Goal: Information Seeking & Learning: Learn about a topic

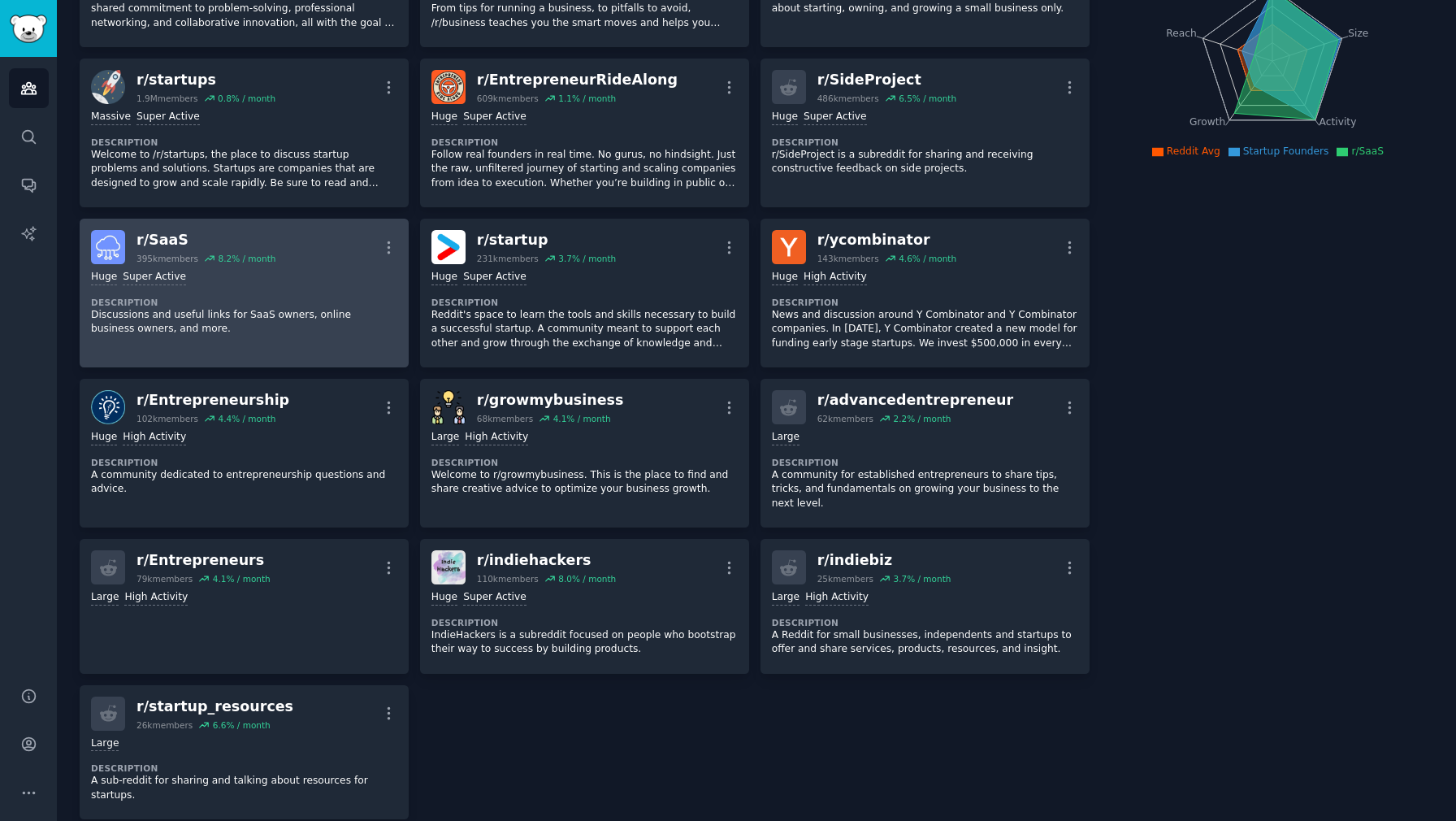
scroll to position [221, 0]
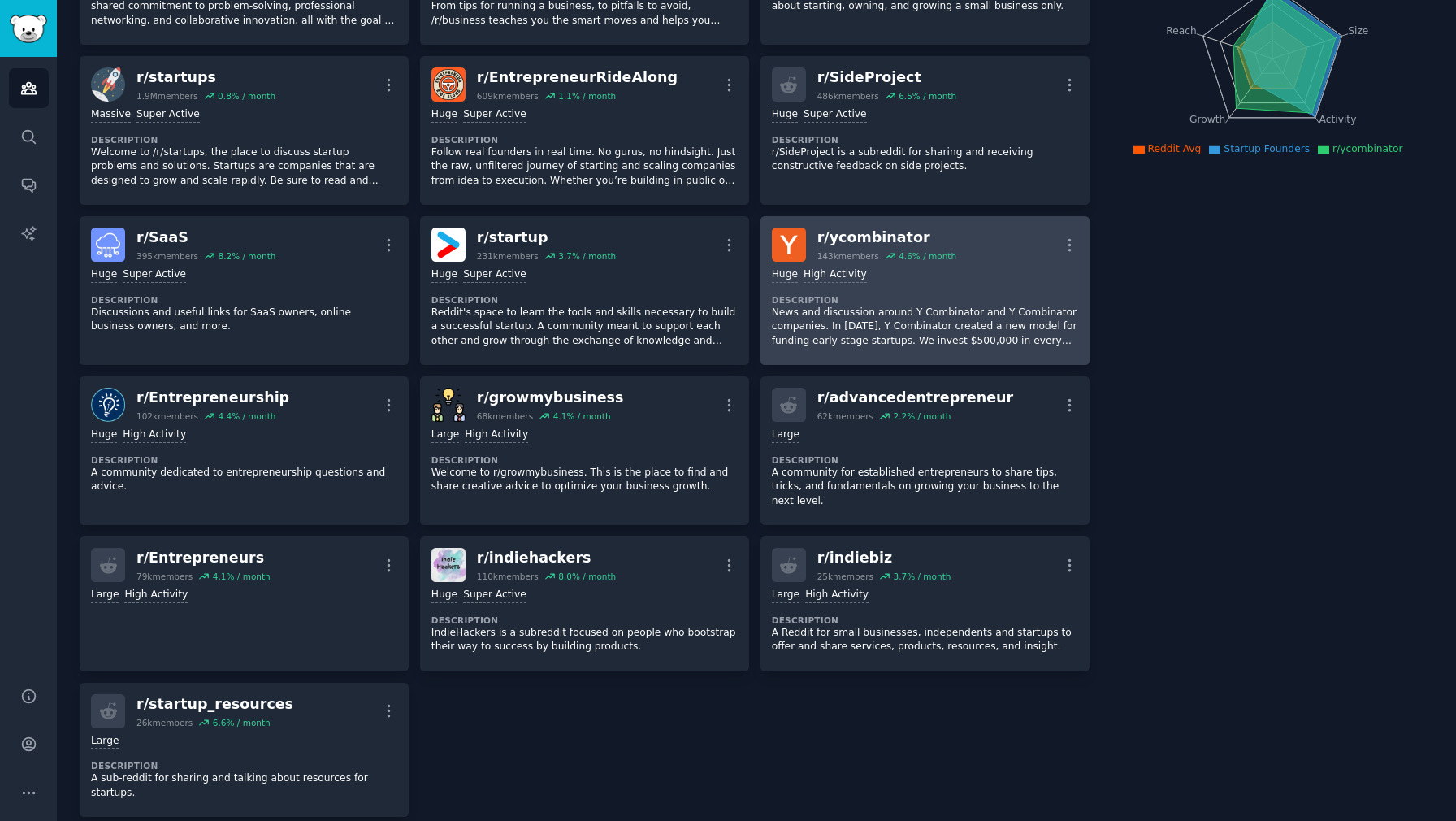
click at [843, 233] on div "r/ ycombinator" at bounding box center [886, 237] width 139 height 20
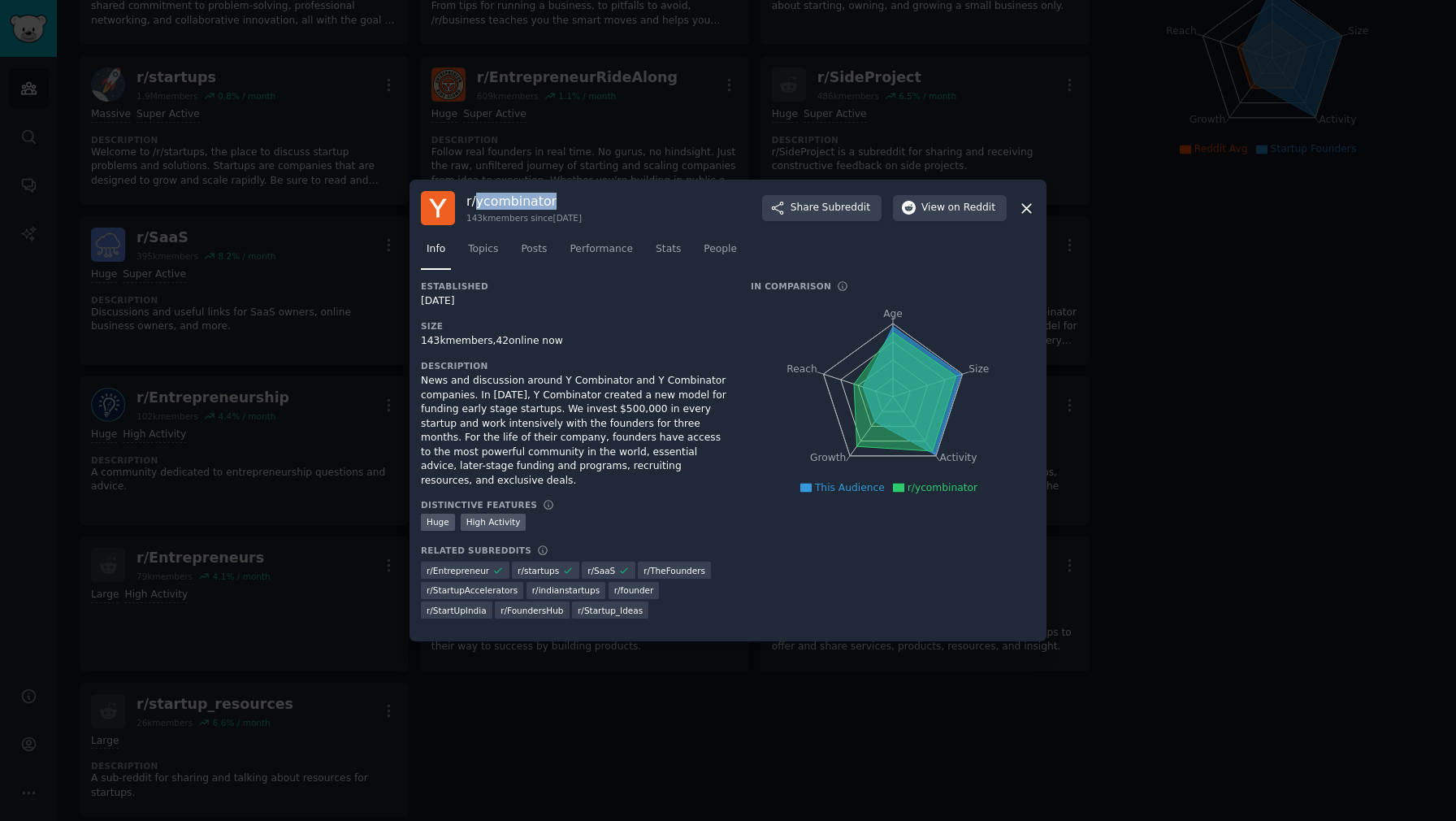
drag, startPoint x: 560, startPoint y: 207, endPoint x: 476, endPoint y: 209, distance: 84.0
click at [476, 209] on h3 "r/ ycombinator" at bounding box center [524, 201] width 115 height 17
copy h3 "ycombinator"
click at [1024, 215] on icon at bounding box center [1026, 208] width 17 height 17
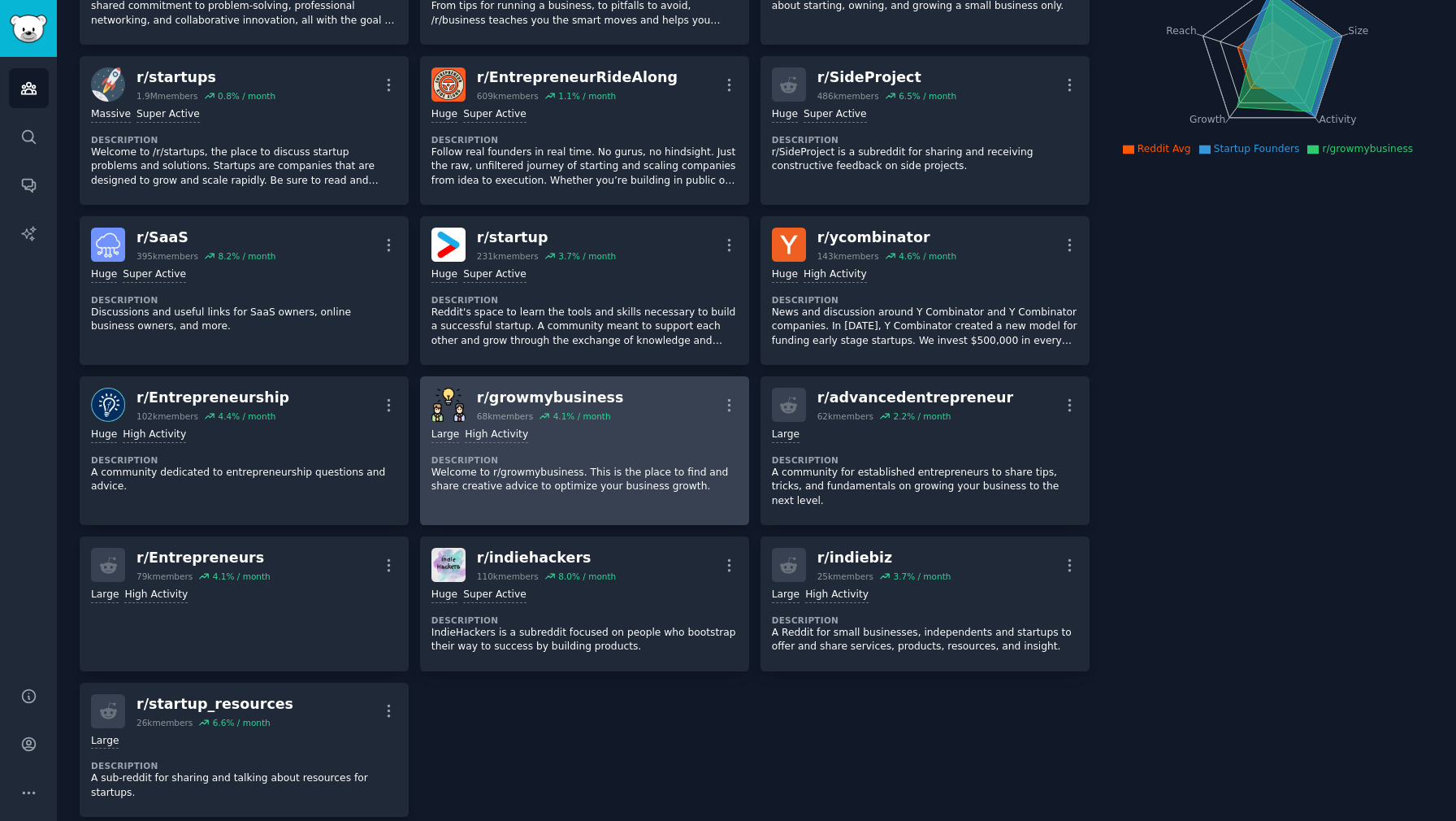
click at [576, 422] on div ">= 80th percentile for submissions / day Large High Activity Description Welcom…" at bounding box center [584, 461] width 306 height 78
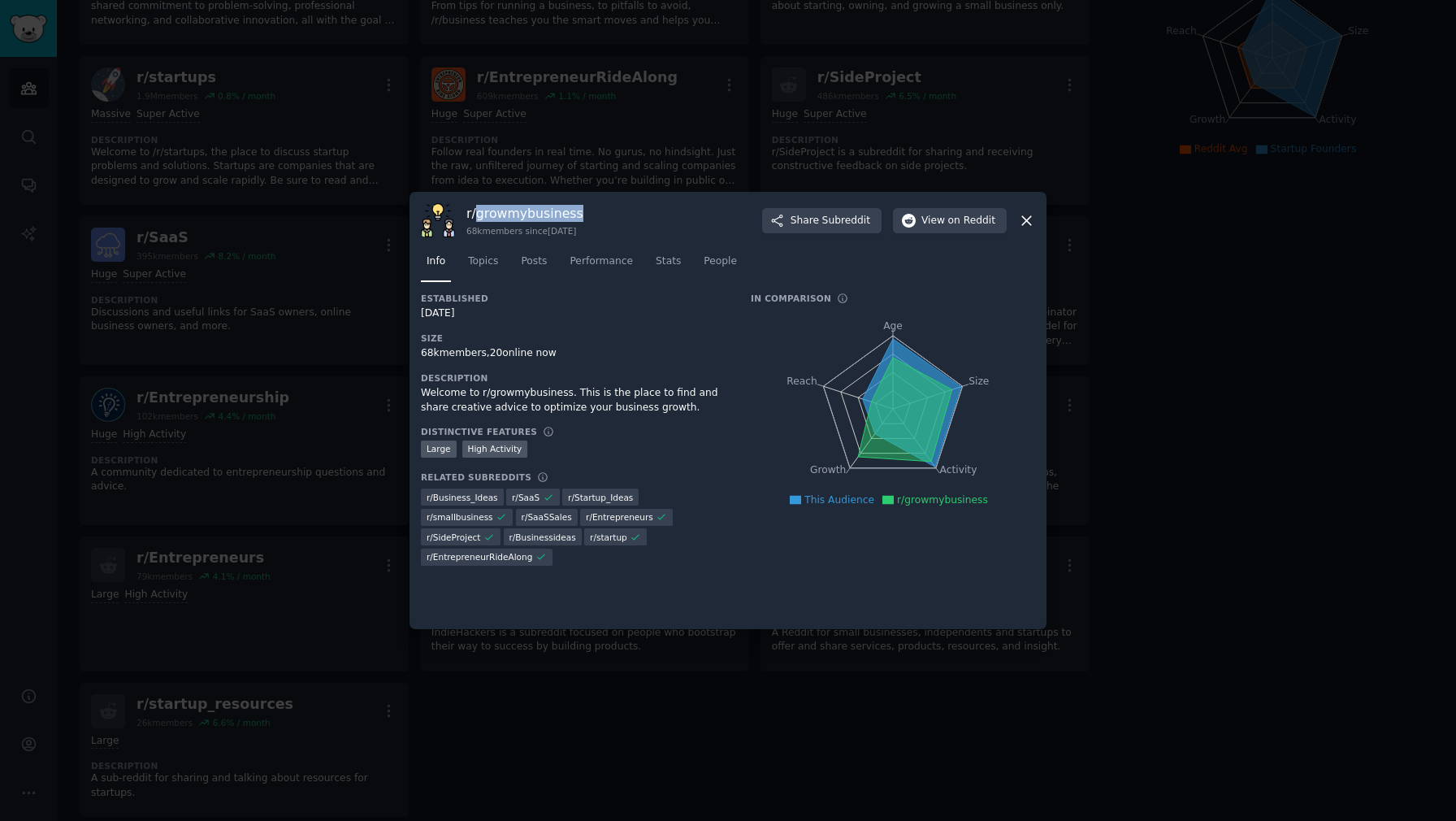
drag, startPoint x: 574, startPoint y: 215, endPoint x: 477, endPoint y: 215, distance: 97.0
click at [477, 215] on h3 "r/ growmybusiness" at bounding box center [525, 213] width 117 height 17
copy h3 "growmybusiness"
click at [1031, 212] on icon at bounding box center [1026, 220] width 17 height 17
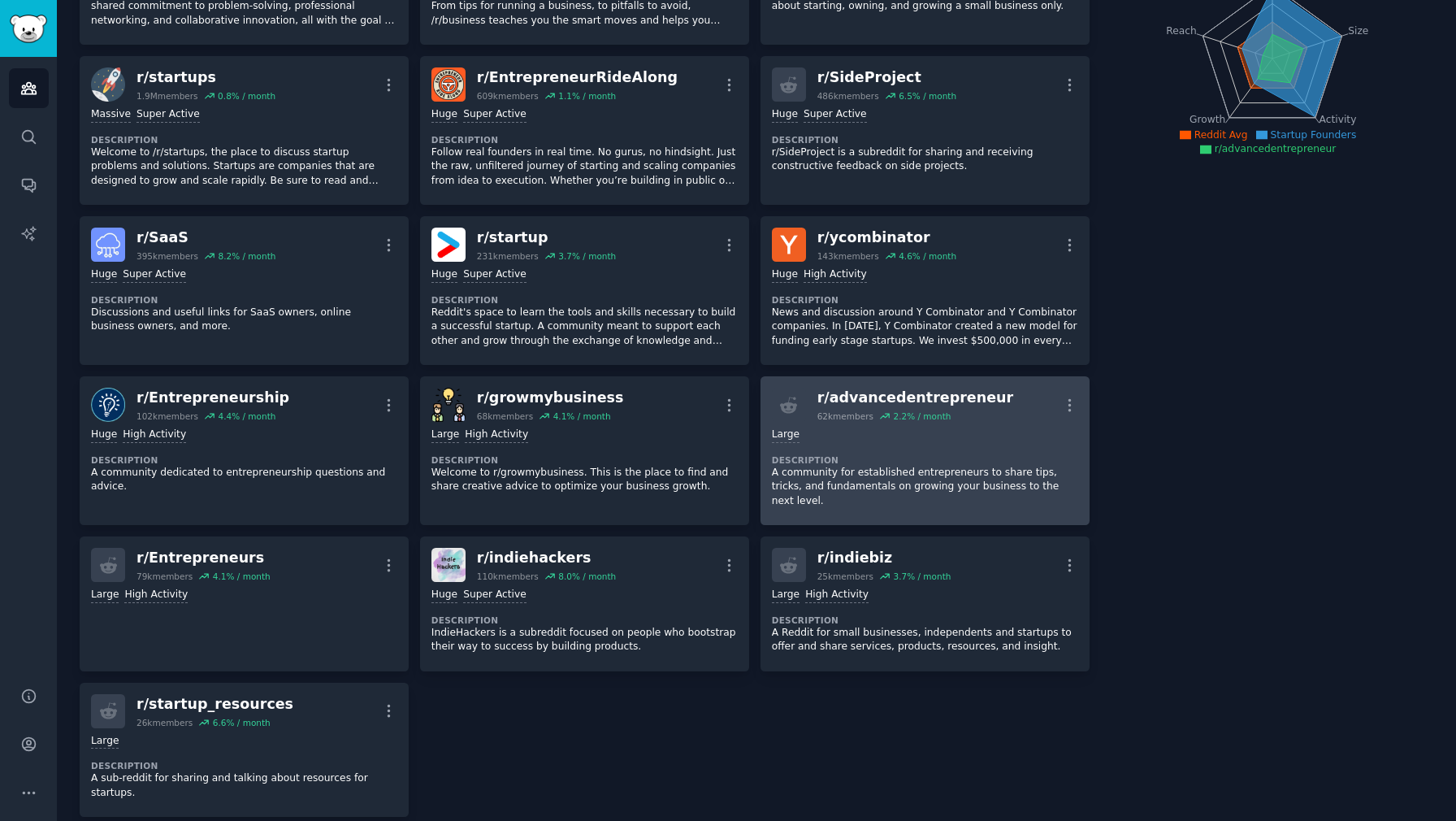
click at [940, 443] on div "Large Description A community for established entrepreneurs to share tips, tric…" at bounding box center [925, 467] width 306 height 91
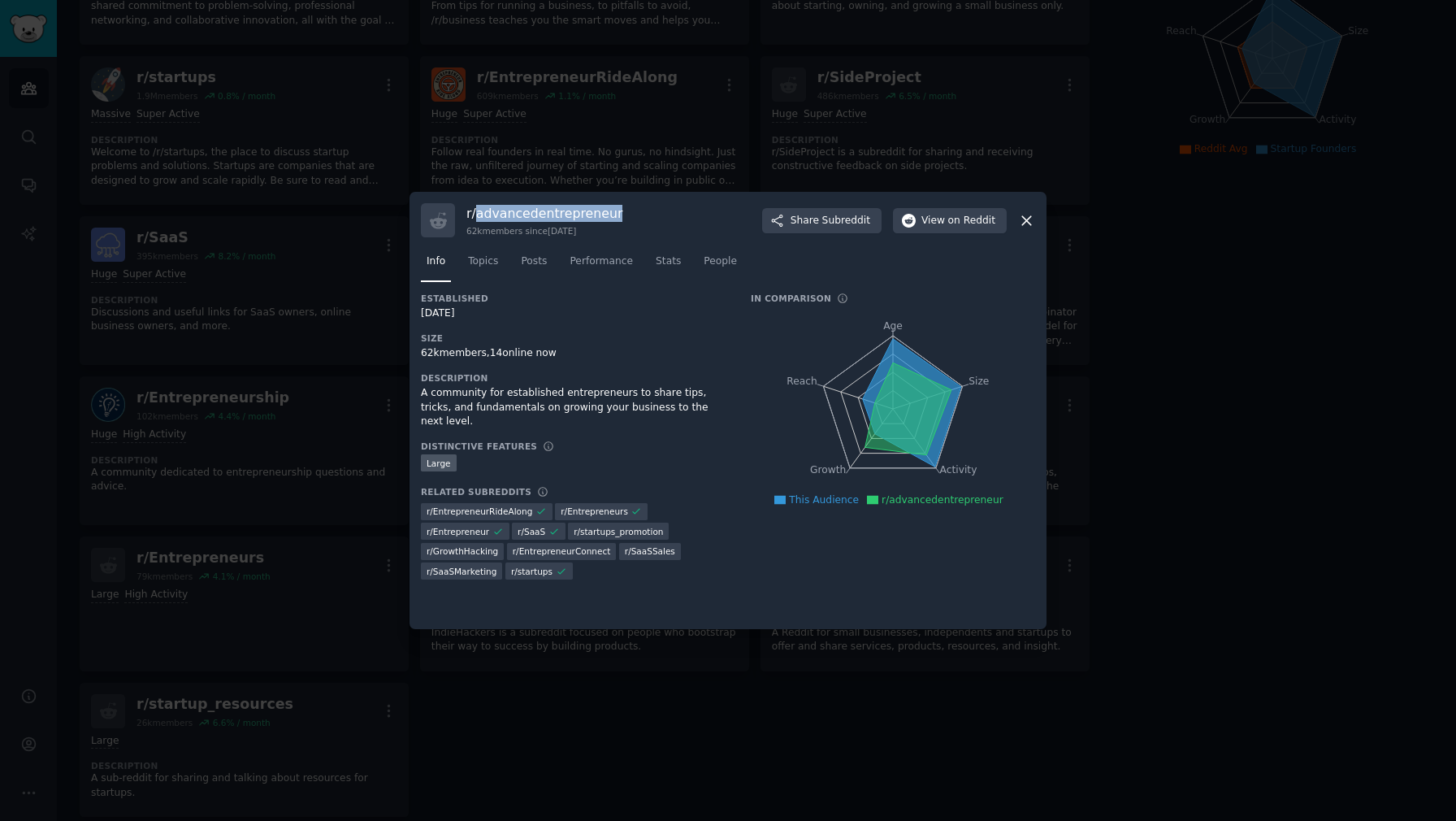
drag, startPoint x: 616, startPoint y: 214, endPoint x: 477, endPoint y: 208, distance: 139.1
click at [477, 208] on div "r/ advancedentrepreneur 62k members since [DATE] Share Subreddit View on Reddit" at bounding box center [728, 220] width 614 height 34
copy h3 "advancedentrepreneur"
click at [566, 691] on div at bounding box center [728, 410] width 1456 height 821
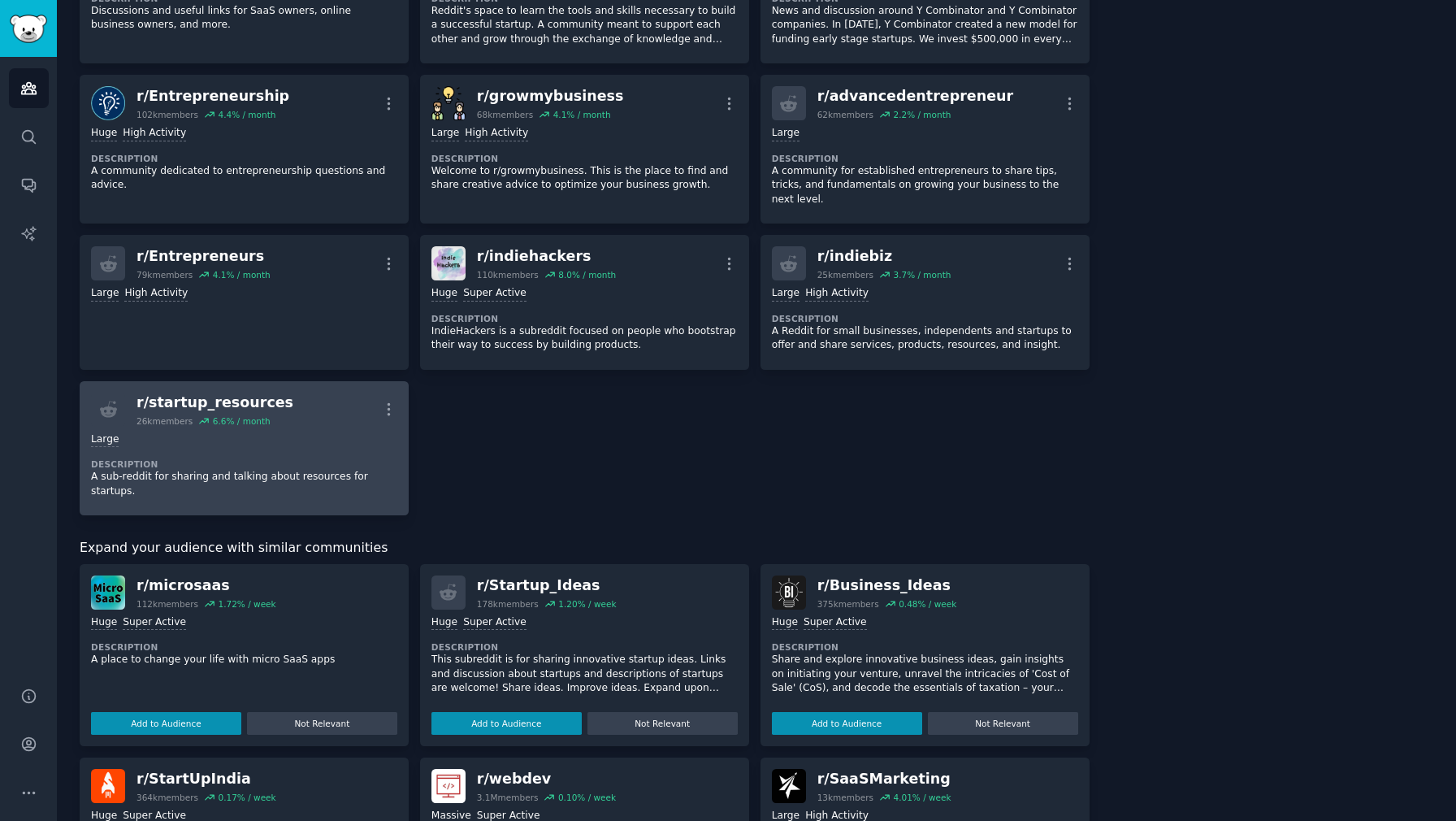
scroll to position [410, 0]
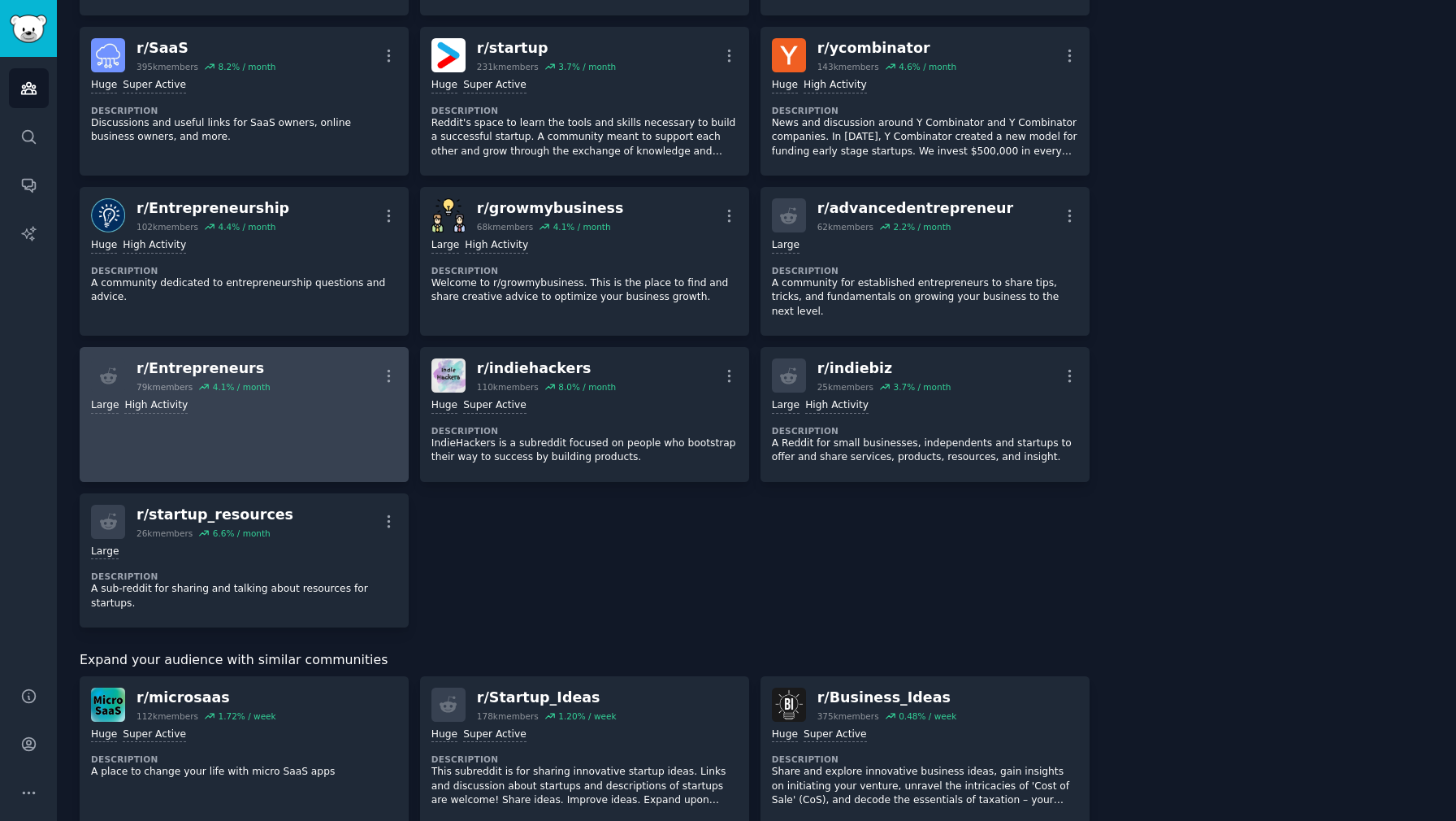
click at [320, 401] on link "r/ Entrepreneurs 79k members 4.1 % / month More Large High Activity" at bounding box center [244, 414] width 329 height 135
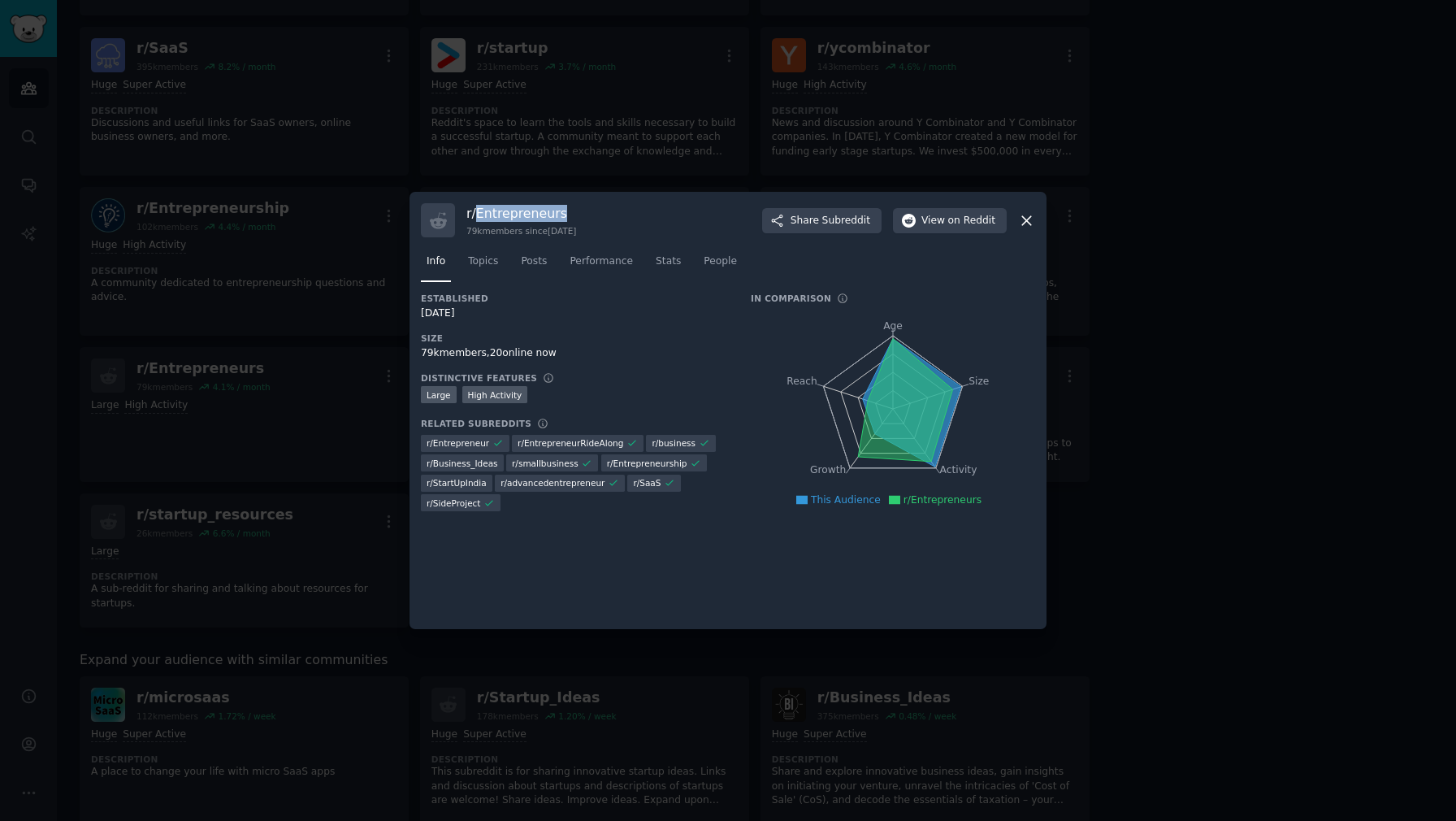
drag, startPoint x: 566, startPoint y: 212, endPoint x: 476, endPoint y: 212, distance: 90.0
click at [476, 212] on h3 "r/ Entrepreneurs" at bounding box center [522, 213] width 110 height 17
copy h3 "Entrepreneurs"
click at [1024, 225] on icon at bounding box center [1026, 220] width 17 height 17
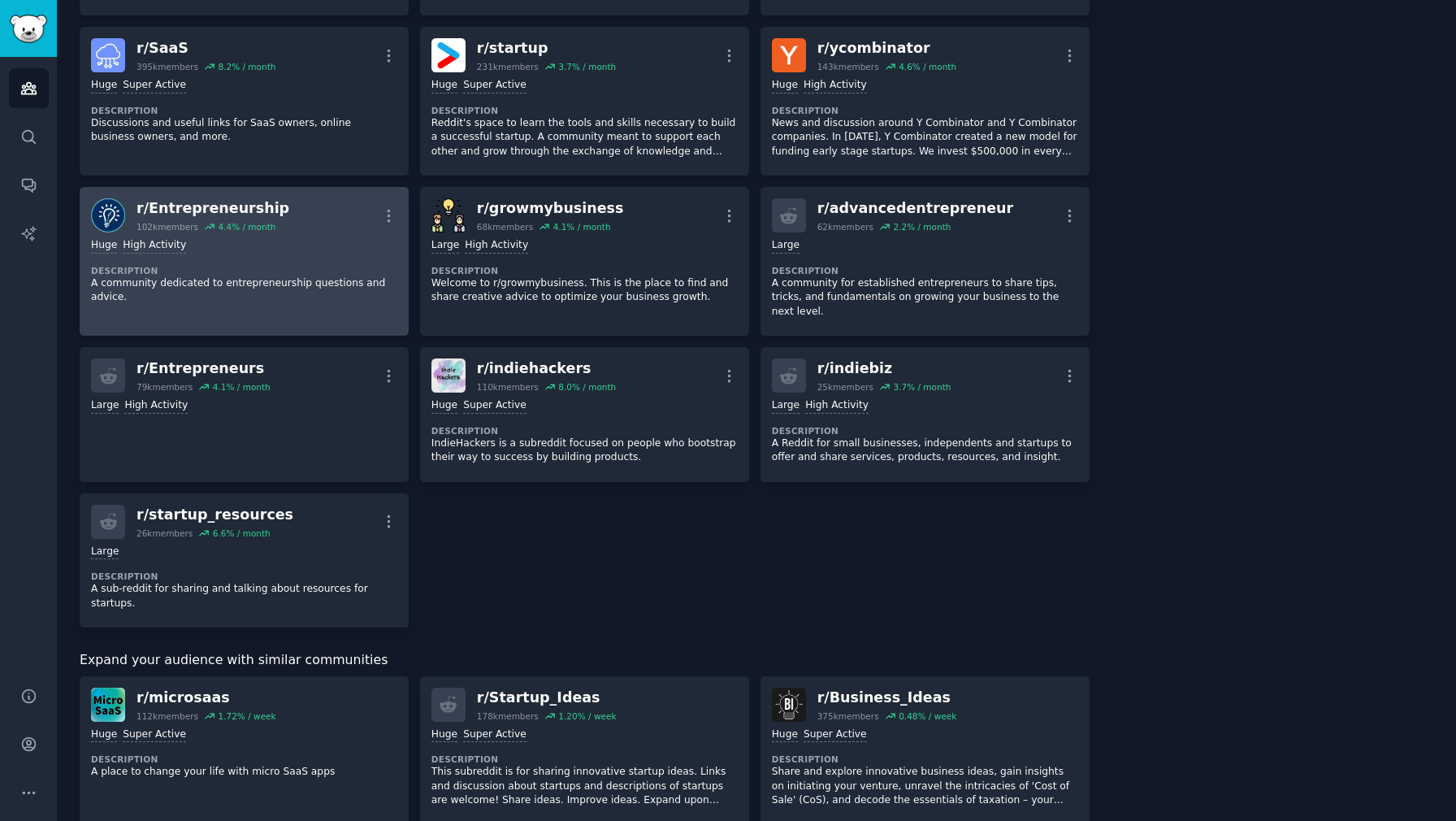
click at [273, 253] on div "Huge High Activity Description A community dedicated to entrepreneurship questi…" at bounding box center [244, 272] width 306 height 78
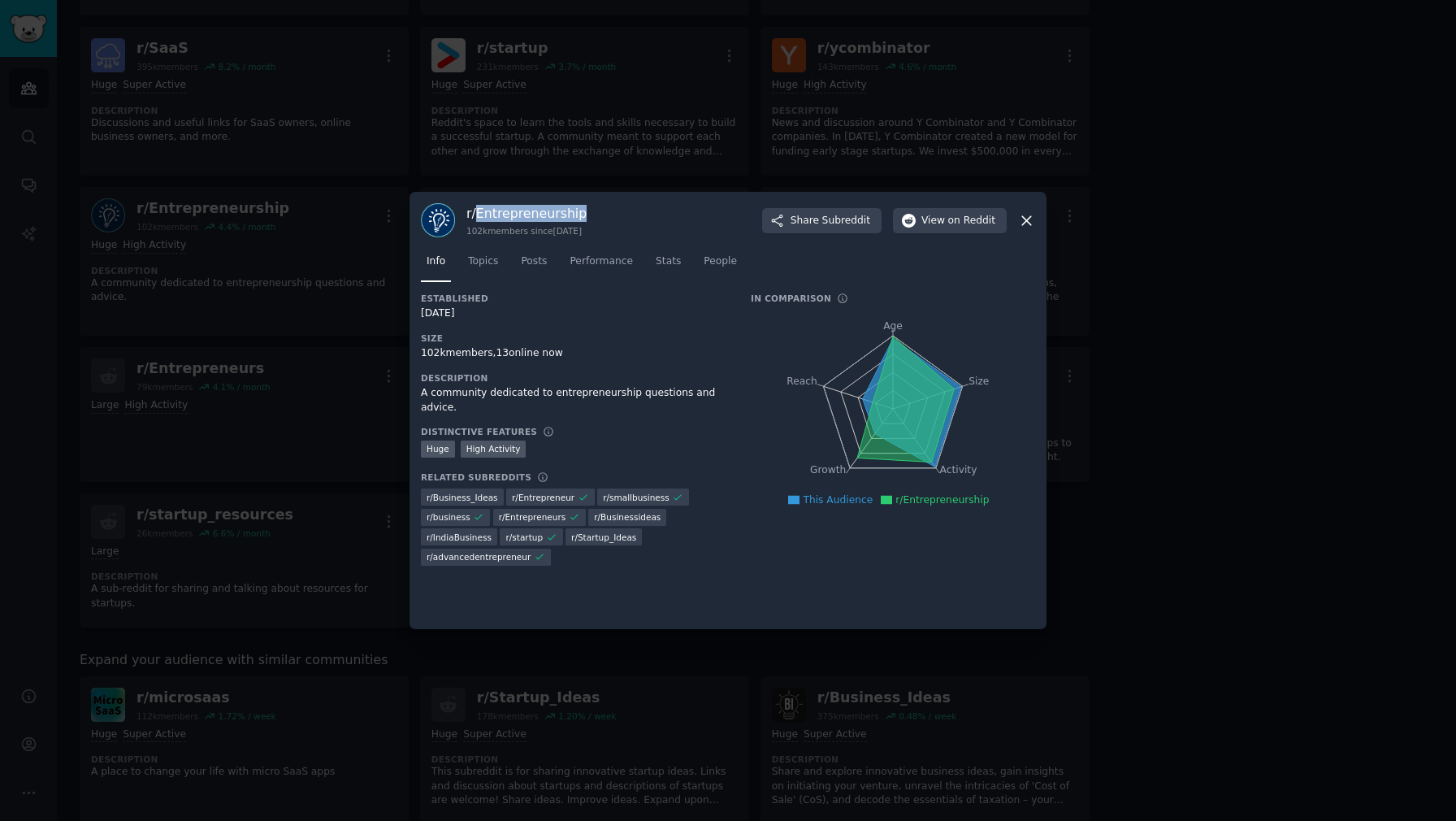
drag, startPoint x: 582, startPoint y: 215, endPoint x: 477, endPoint y: 210, distance: 105.1
click at [477, 210] on h3 "r/ Entrepreneurship" at bounding box center [527, 213] width 121 height 17
copy h3 "Entrepreneurship"
click at [1035, 223] on div "r/ Entrepreneurship 102k members since [DATE] Share Subreddit View on Reddit In…" at bounding box center [728, 410] width 637 height 438
click at [1029, 223] on icon at bounding box center [1027, 221] width 9 height 9
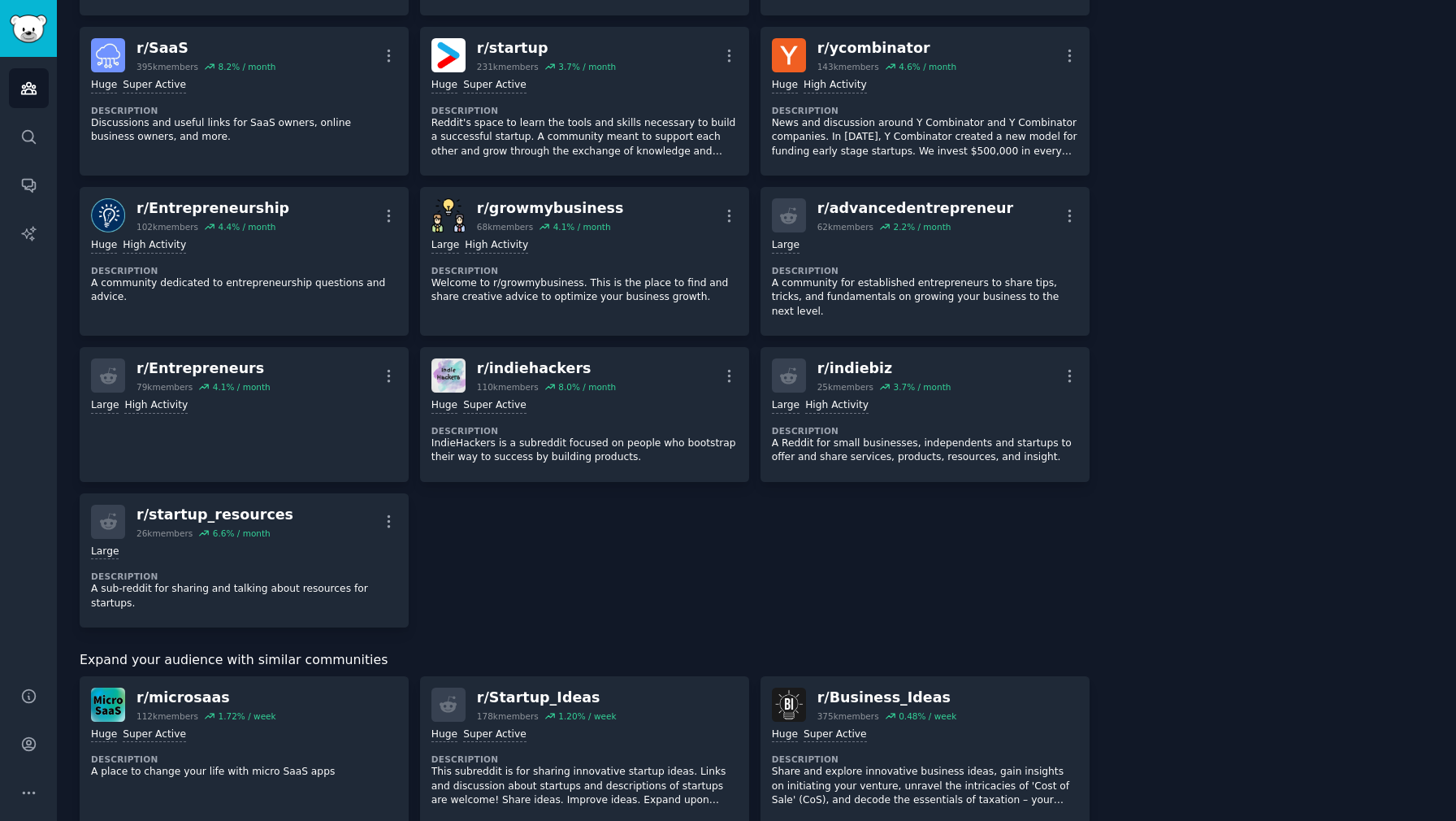
scroll to position [454, 0]
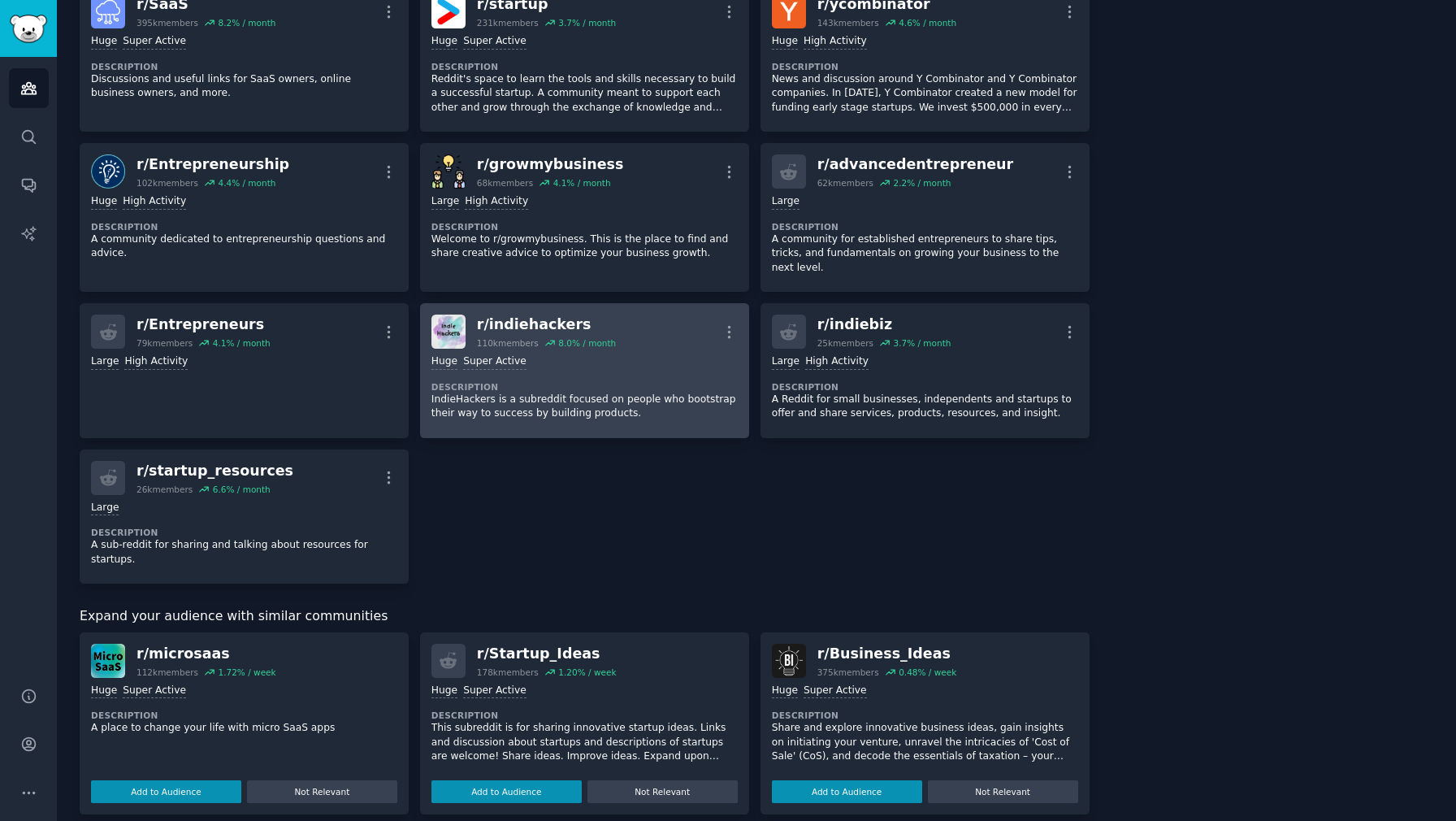
click at [585, 381] on dt "Description" at bounding box center [584, 386] width 306 height 12
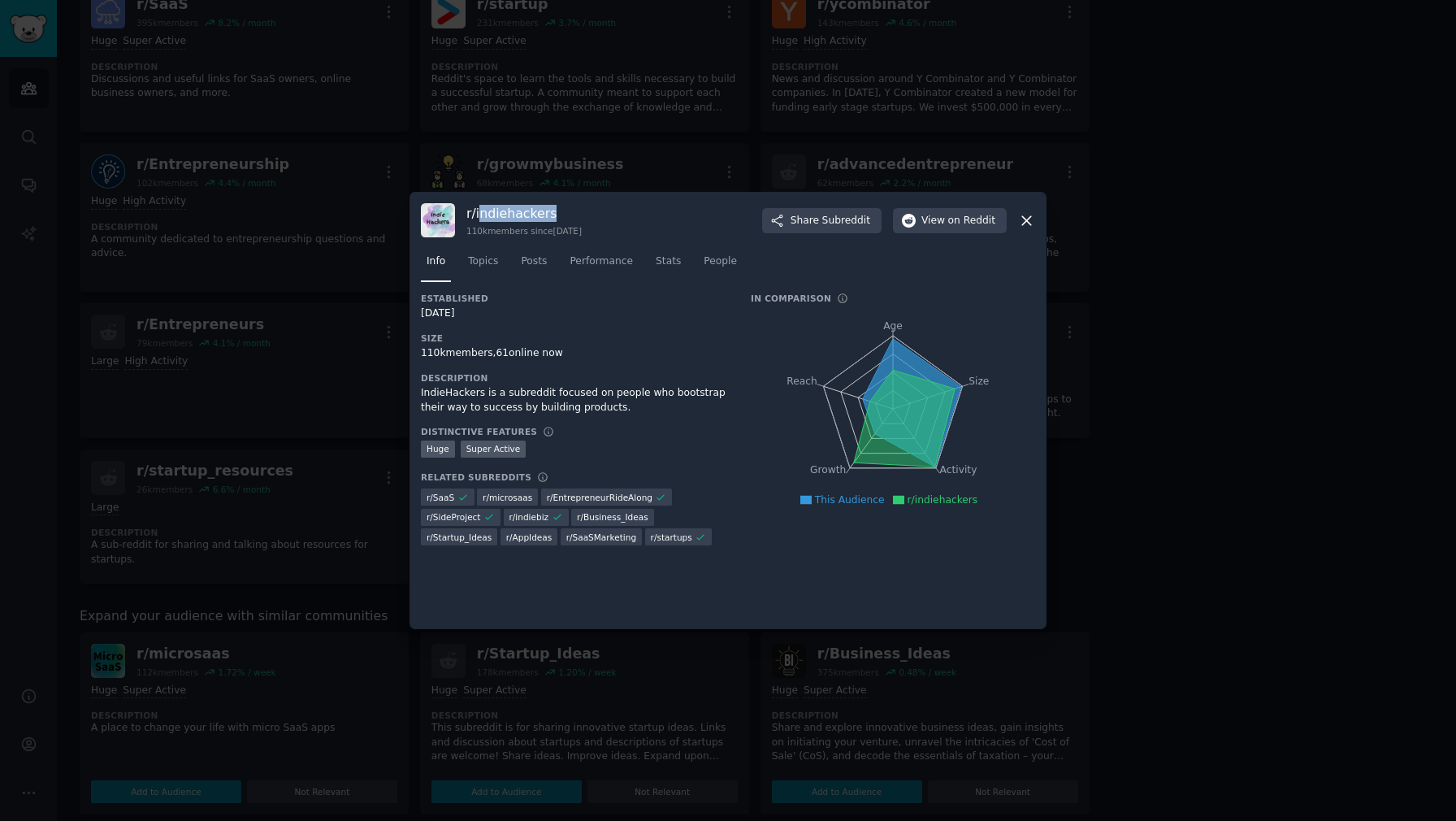
drag, startPoint x: 549, startPoint y: 212, endPoint x: 477, endPoint y: 214, distance: 72.0
click at [477, 214] on h3 "r/ indiehackers" at bounding box center [524, 213] width 115 height 17
copy h3 "ndiehackers"
click at [1036, 218] on div "r/ indiehackers 110k members since [DATE] Share Subreddit View on Reddit Info T…" at bounding box center [728, 410] width 637 height 438
click at [1029, 221] on icon at bounding box center [1026, 220] width 17 height 17
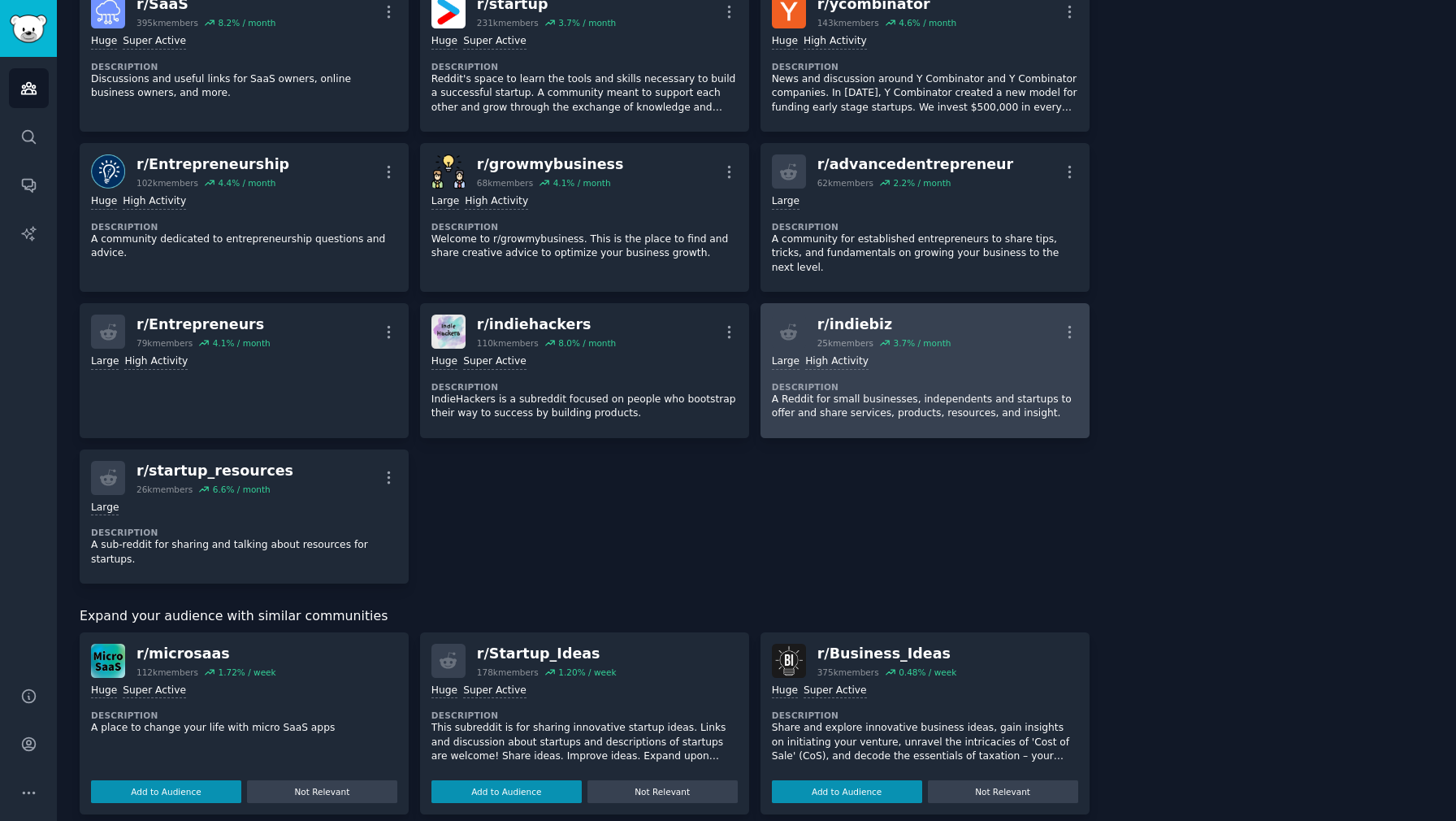
click at [989, 354] on div "Large High Activity" at bounding box center [925, 361] width 306 height 15
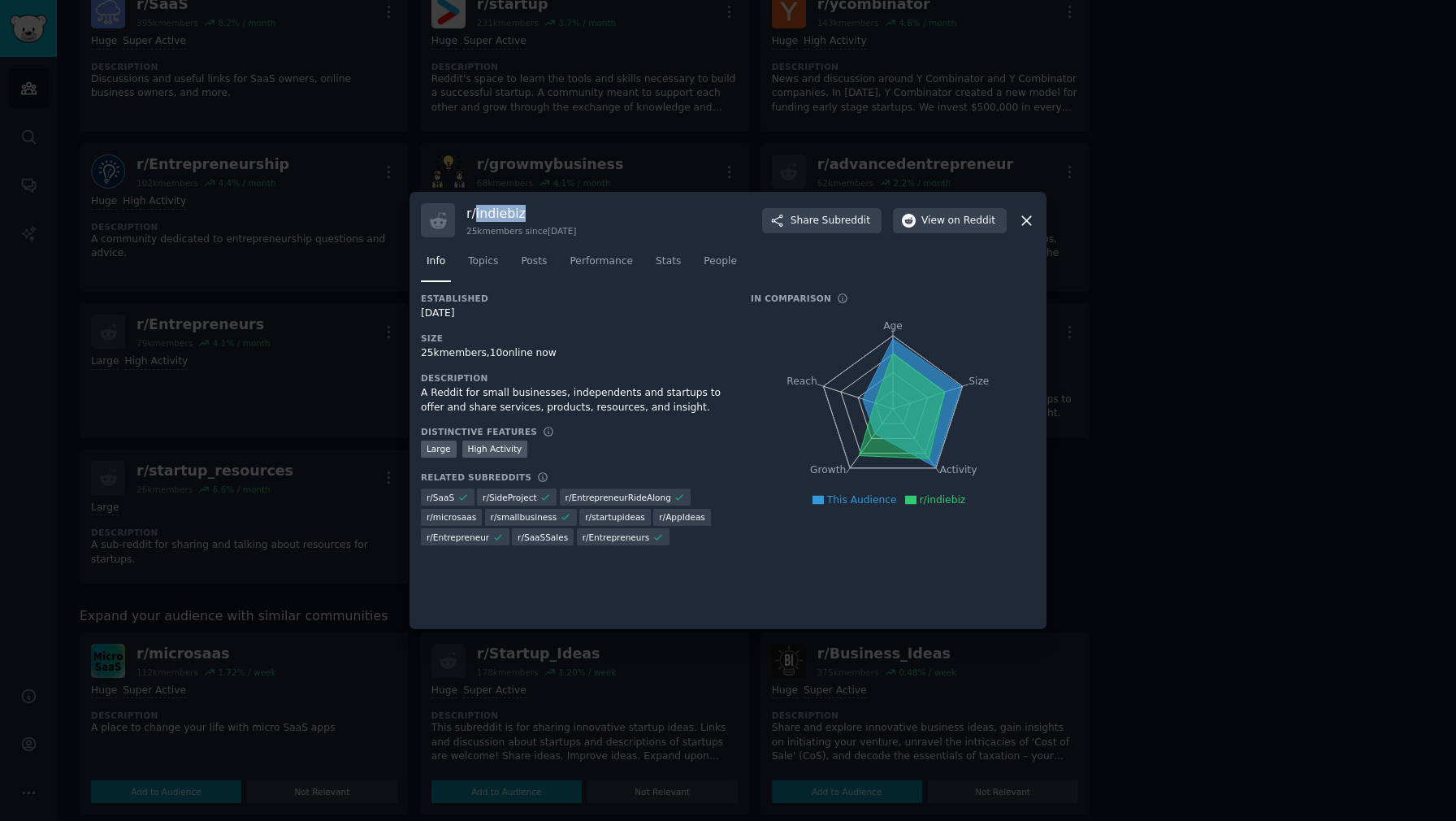
drag, startPoint x: 529, startPoint y: 212, endPoint x: 476, endPoint y: 210, distance: 53.0
click at [476, 210] on h3 "r/ indiebiz" at bounding box center [522, 213] width 110 height 17
copy h3 "indiebiz"
click at [1022, 218] on icon at bounding box center [1026, 220] width 17 height 17
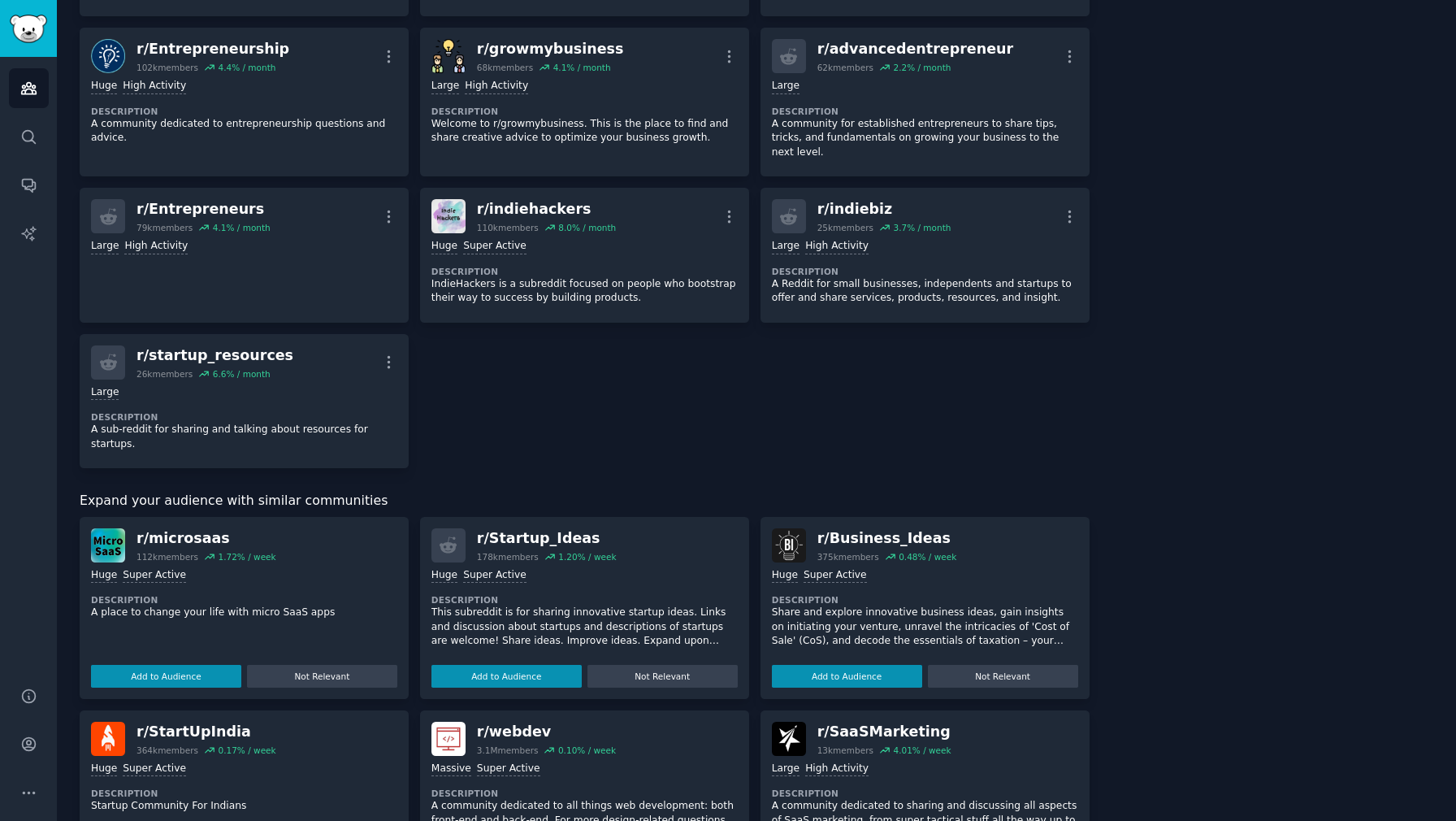
scroll to position [576, 0]
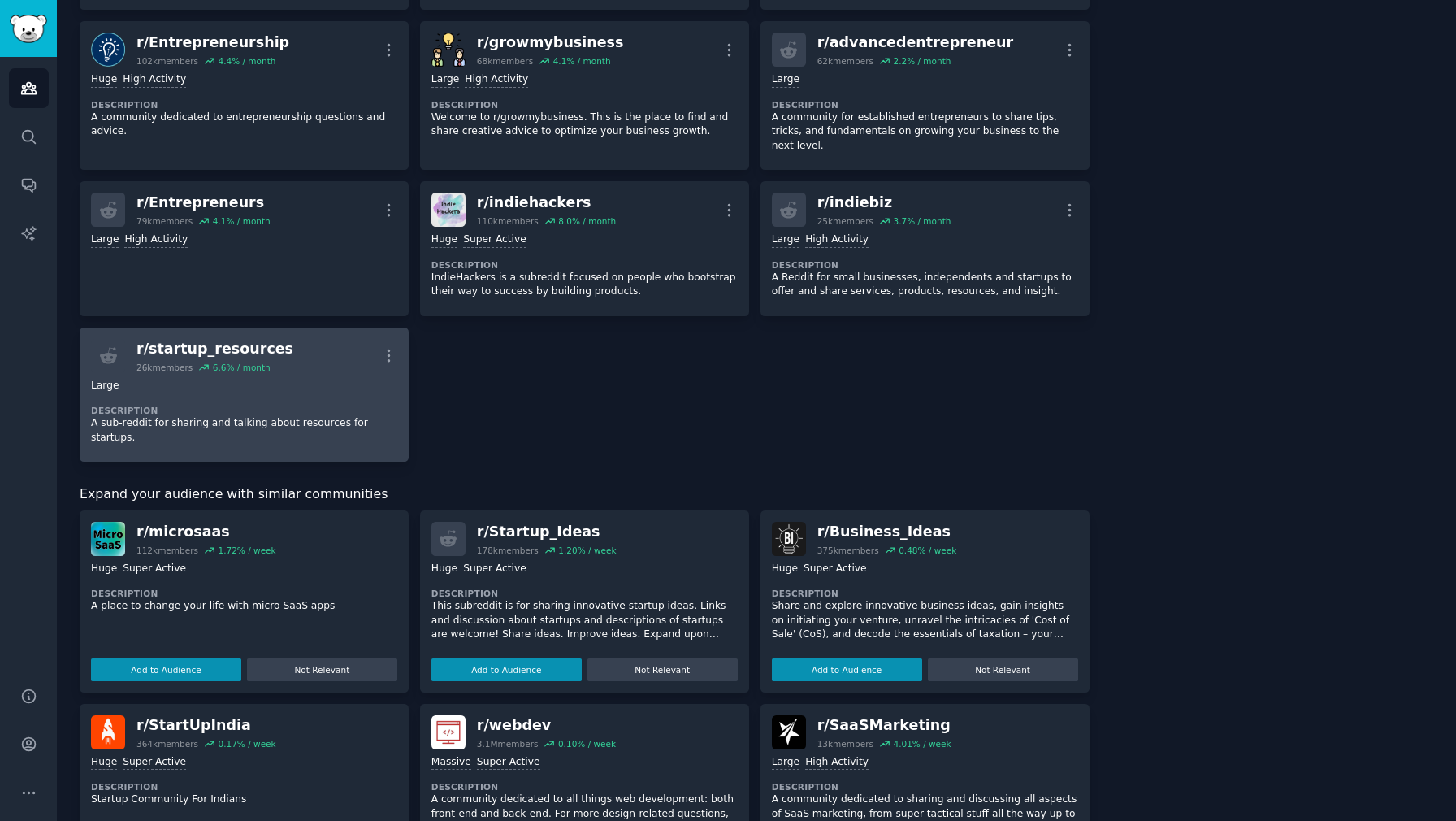
click at [258, 339] on div "r/ startup_resources" at bounding box center [215, 349] width 157 height 20
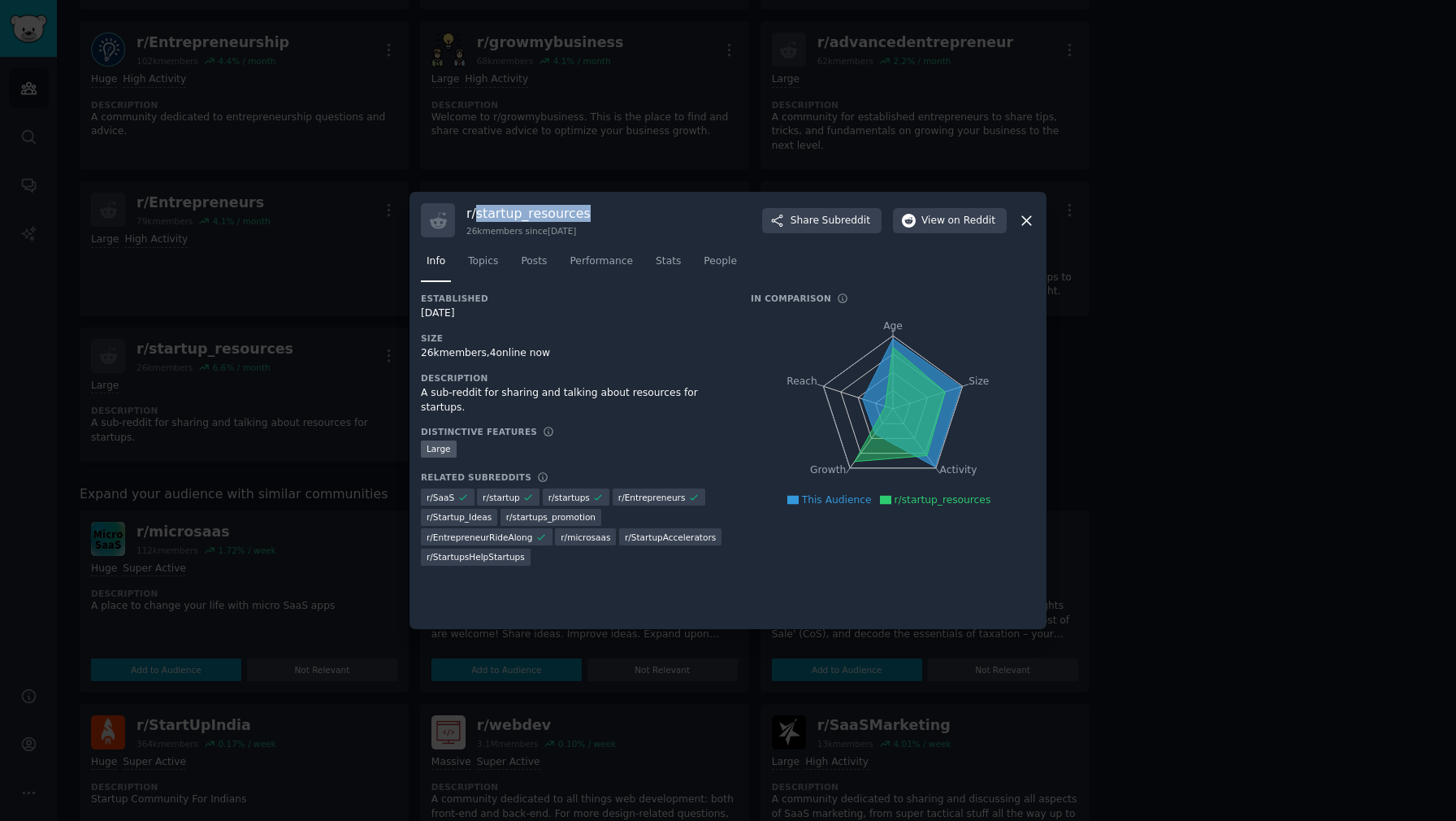
drag, startPoint x: 585, startPoint y: 213, endPoint x: 477, endPoint y: 213, distance: 108.0
click at [477, 213] on h3 "r/ startup_resources" at bounding box center [529, 213] width 124 height 17
copy h3 "startup_resources"
click at [1027, 222] on icon at bounding box center [1027, 221] width 9 height 9
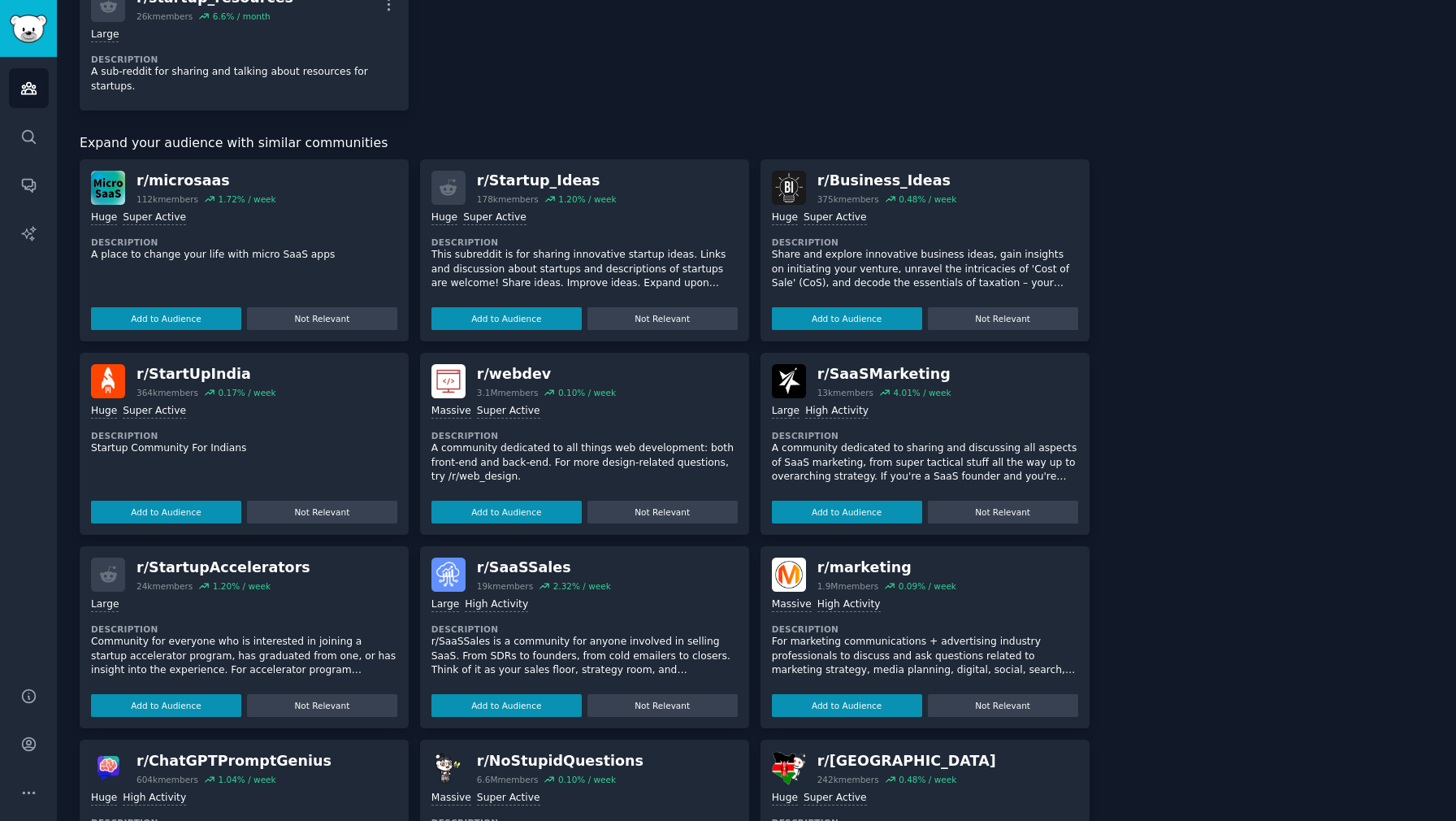
scroll to position [948, 0]
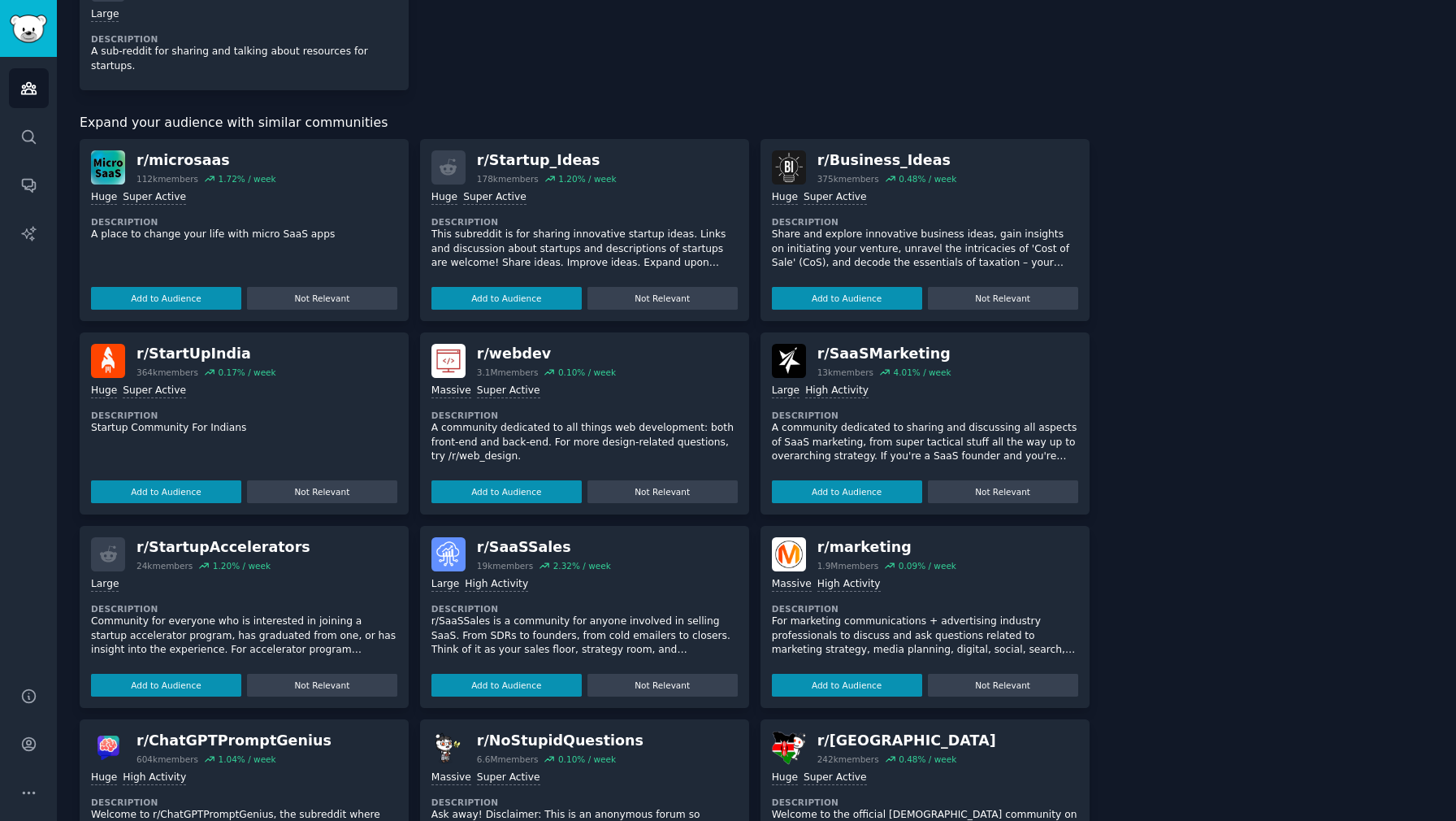
click at [283, 150] on div "r/ microsaas 112k members 1.72 % / week" at bounding box center [244, 167] width 306 height 34
click at [198, 217] on dt "Description" at bounding box center [244, 222] width 306 height 12
drag, startPoint x: 215, startPoint y: 134, endPoint x: 148, endPoint y: 134, distance: 67.0
click at [148, 150] on div "r/ microsaas" at bounding box center [207, 160] width 140 height 20
copy div "microsaas"
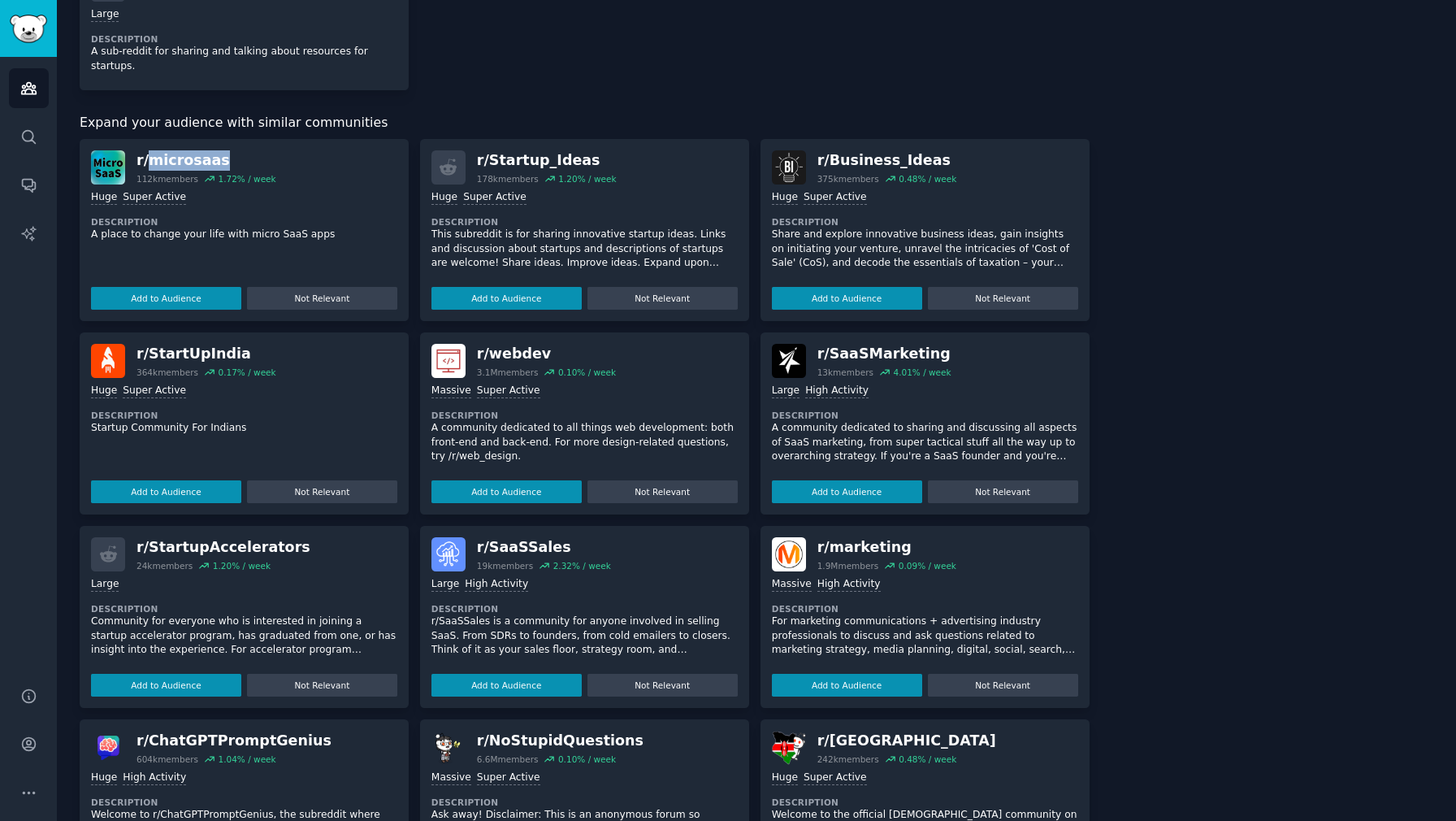
click at [624, 150] on div "r/ Startup_Ideas 178k members 1.20 % / week" at bounding box center [584, 167] width 306 height 34
drag, startPoint x: 579, startPoint y: 132, endPoint x: 487, endPoint y: 133, distance: 92.0
click at [487, 150] on div "r/ Startup_Ideas" at bounding box center [547, 160] width 140 height 20
copy div "Startup_Ideas"
click at [934, 150] on div "r/ Business_Ideas" at bounding box center [887, 160] width 140 height 20
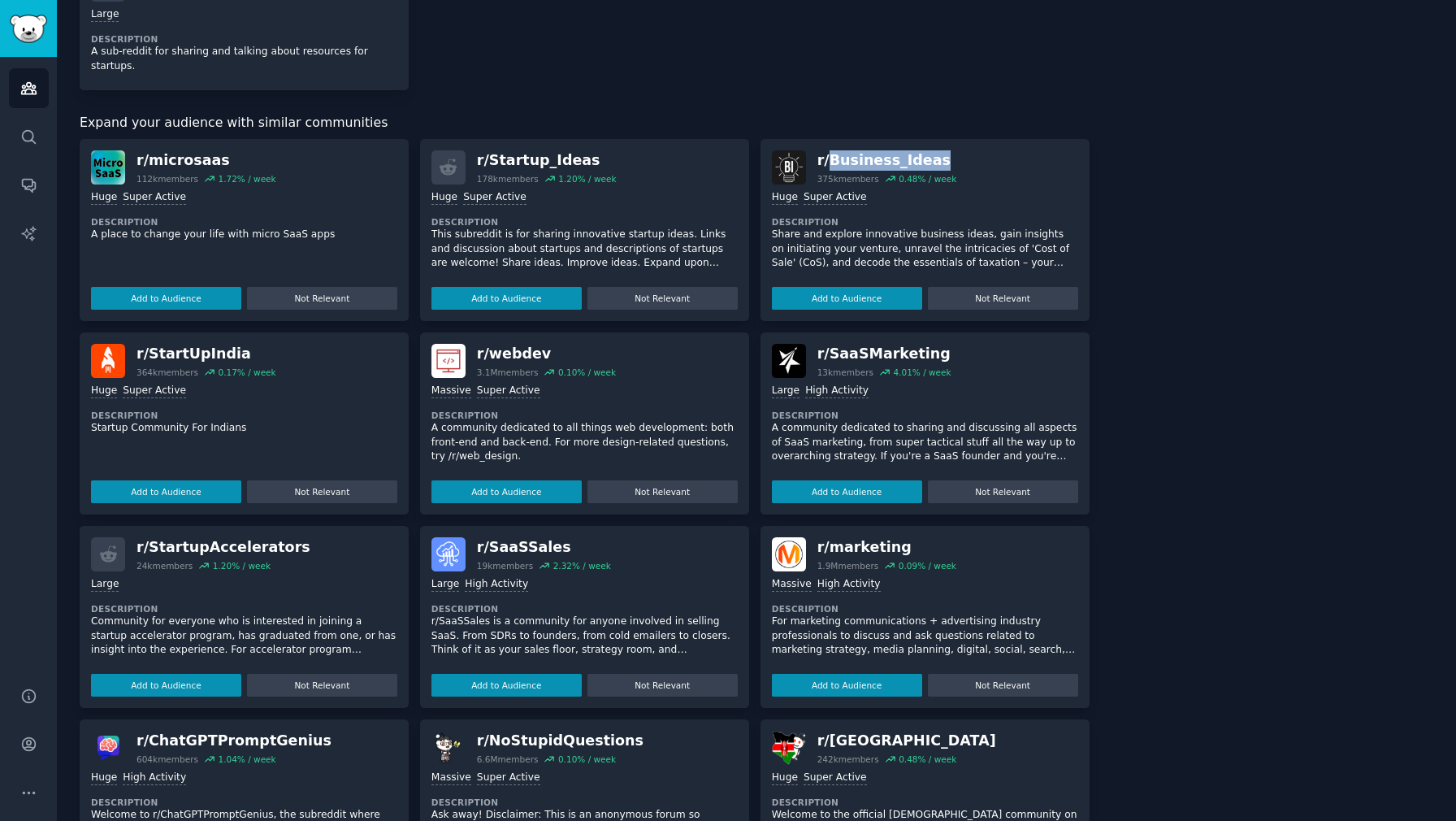
drag, startPoint x: 934, startPoint y: 130, endPoint x: 824, endPoint y: 130, distance: 110.0
click at [824, 150] on div "r/ Business_Ideas" at bounding box center [887, 160] width 140 height 20
click at [665, 343] on div "r/ webdev 3.1M members 0.10 % / week" at bounding box center [584, 360] width 306 height 34
drag, startPoint x: 232, startPoint y: 325, endPoint x: 146, endPoint y: 332, distance: 86.3
click at [146, 343] on div "r/ StartUpIndia" at bounding box center [207, 353] width 140 height 20
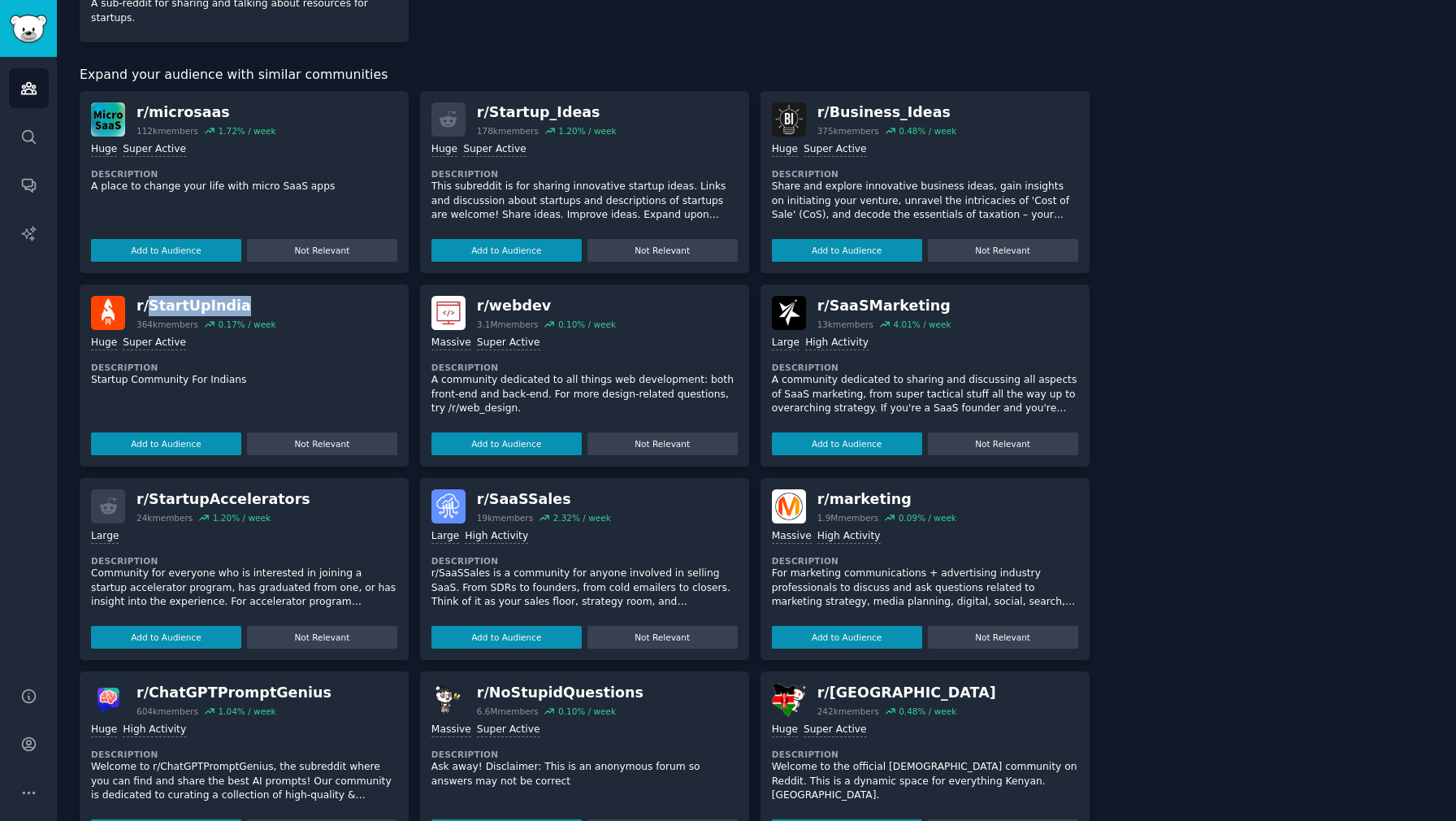
scroll to position [1022, 0]
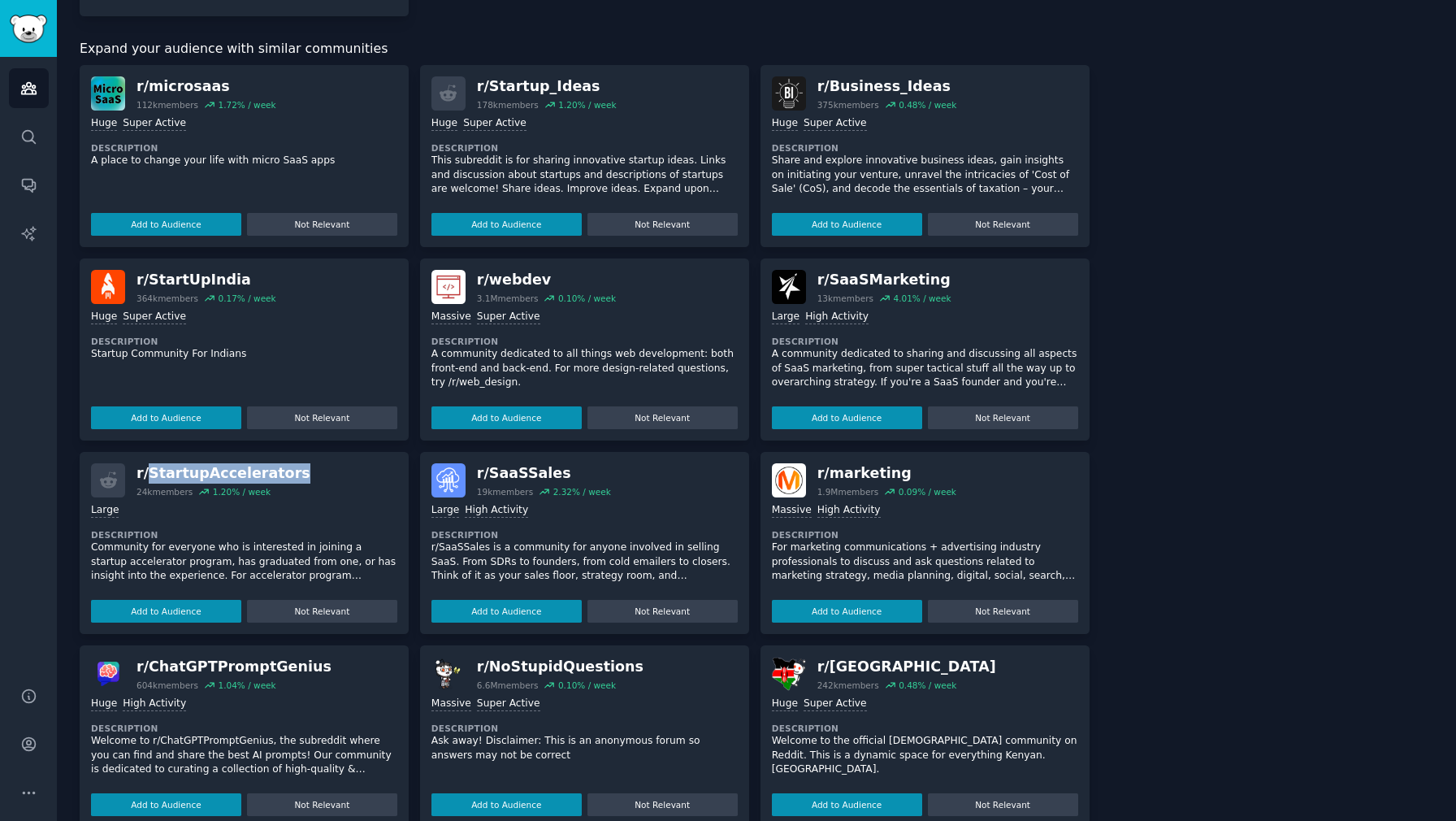
drag, startPoint x: 280, startPoint y: 445, endPoint x: 148, endPoint y: 445, distance: 132.0
click at [148, 463] on div "r/ StartupAccelerators 24k members 1.20 % / week" at bounding box center [244, 480] width 306 height 34
click at [499, 486] on div "19k members" at bounding box center [505, 492] width 56 height 12
drag, startPoint x: 553, startPoint y: 447, endPoint x: 487, endPoint y: 444, distance: 66.1
click at [487, 463] on div "r/ SaaSSales" at bounding box center [544, 473] width 134 height 20
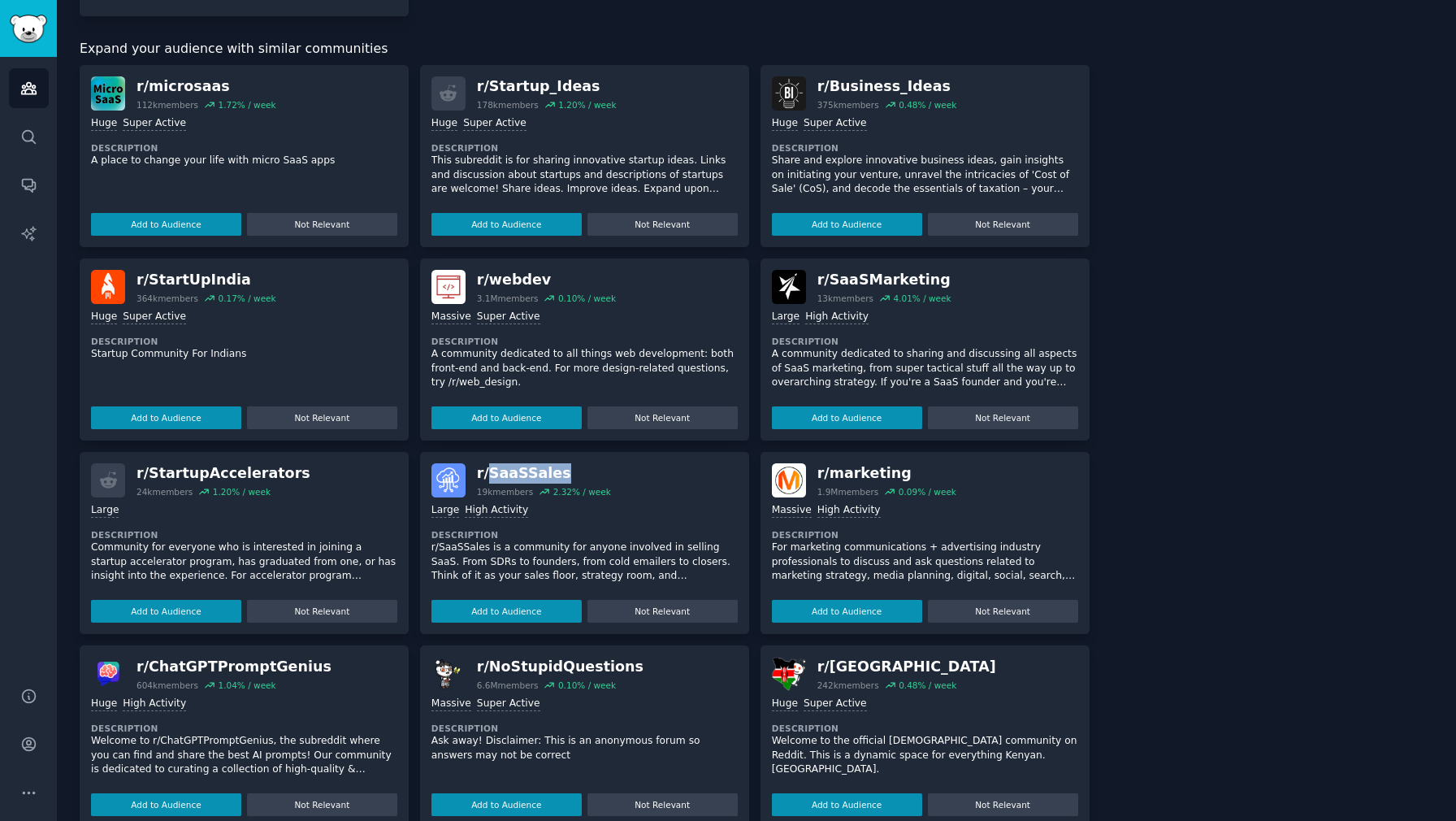
click at [924, 486] on div "0.09 % / week" at bounding box center [927, 492] width 58 height 12
drag, startPoint x: 896, startPoint y: 441, endPoint x: 828, endPoint y: 441, distance: 68.0
click at [828, 463] on div "r/ marketing" at bounding box center [886, 473] width 139 height 20
click at [311, 657] on div "r/ ChatGPTPromptGenius 604k members 1.04 % / week" at bounding box center [244, 674] width 306 height 34
drag, startPoint x: 303, startPoint y: 637, endPoint x: 147, endPoint y: 635, distance: 156.0
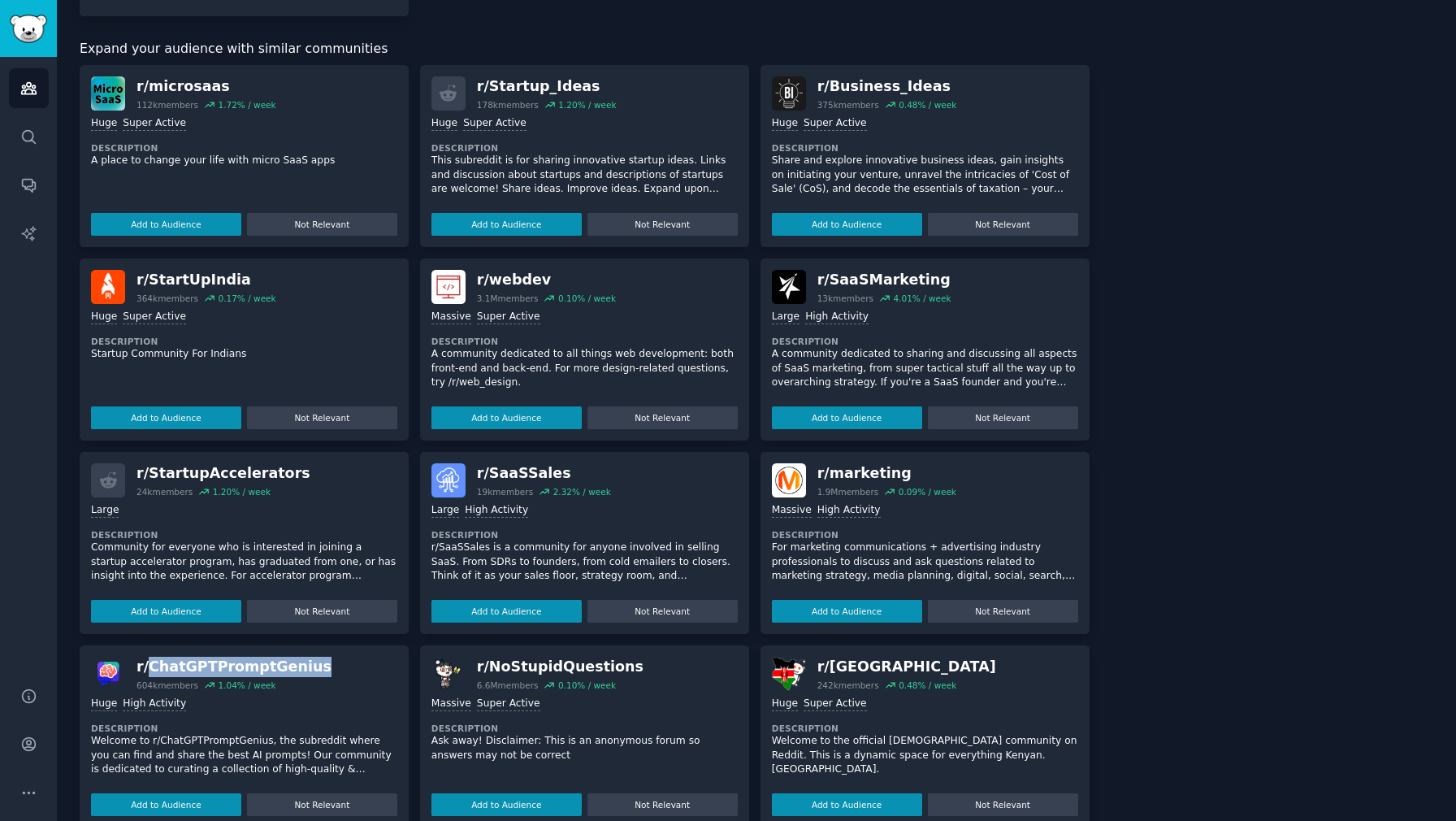
click at [147, 657] on div "r/ ChatGPTPromptGenius 604k members 1.04 % / week" at bounding box center [244, 674] width 306 height 34
drag, startPoint x: 872, startPoint y: 636, endPoint x: 827, endPoint y: 638, distance: 45.0
click at [827, 657] on div "r/ [GEOGRAPHIC_DATA]" at bounding box center [906, 667] width 178 height 20
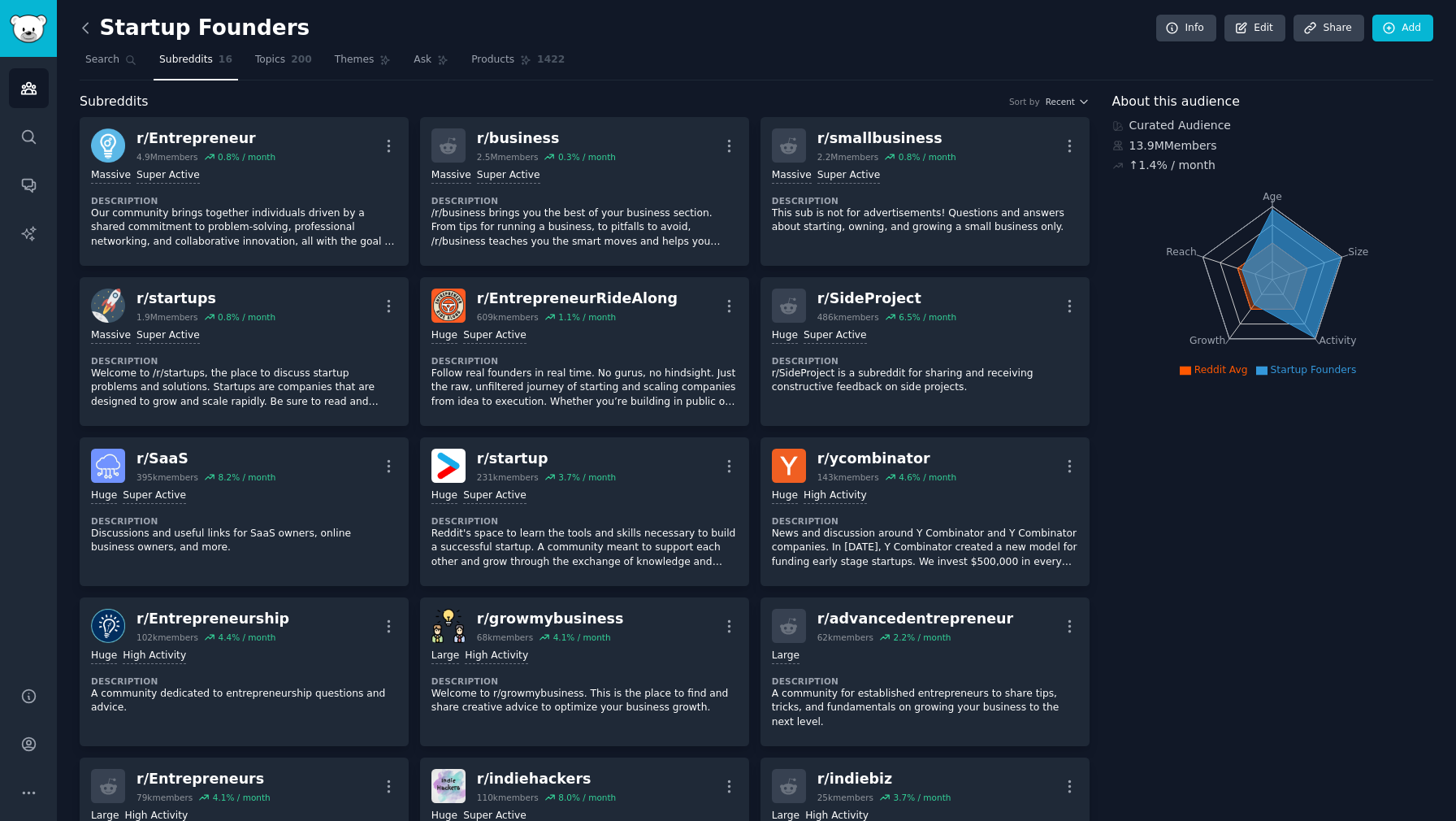
click at [84, 36] on icon at bounding box center [85, 28] width 17 height 17
